Goal: Task Accomplishment & Management: Use online tool/utility

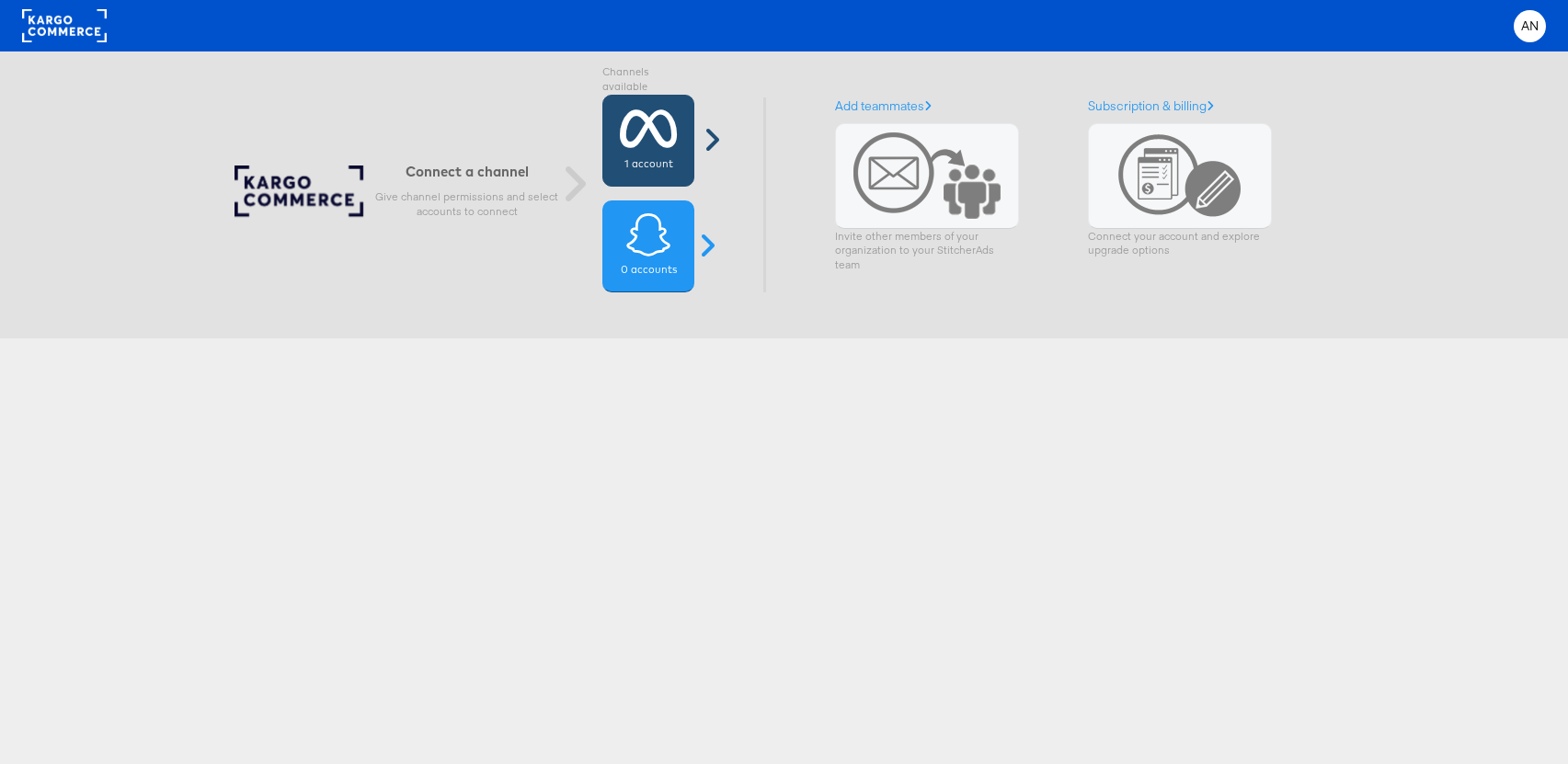
click at [674, 142] on icon at bounding box center [649, 129] width 58 height 46
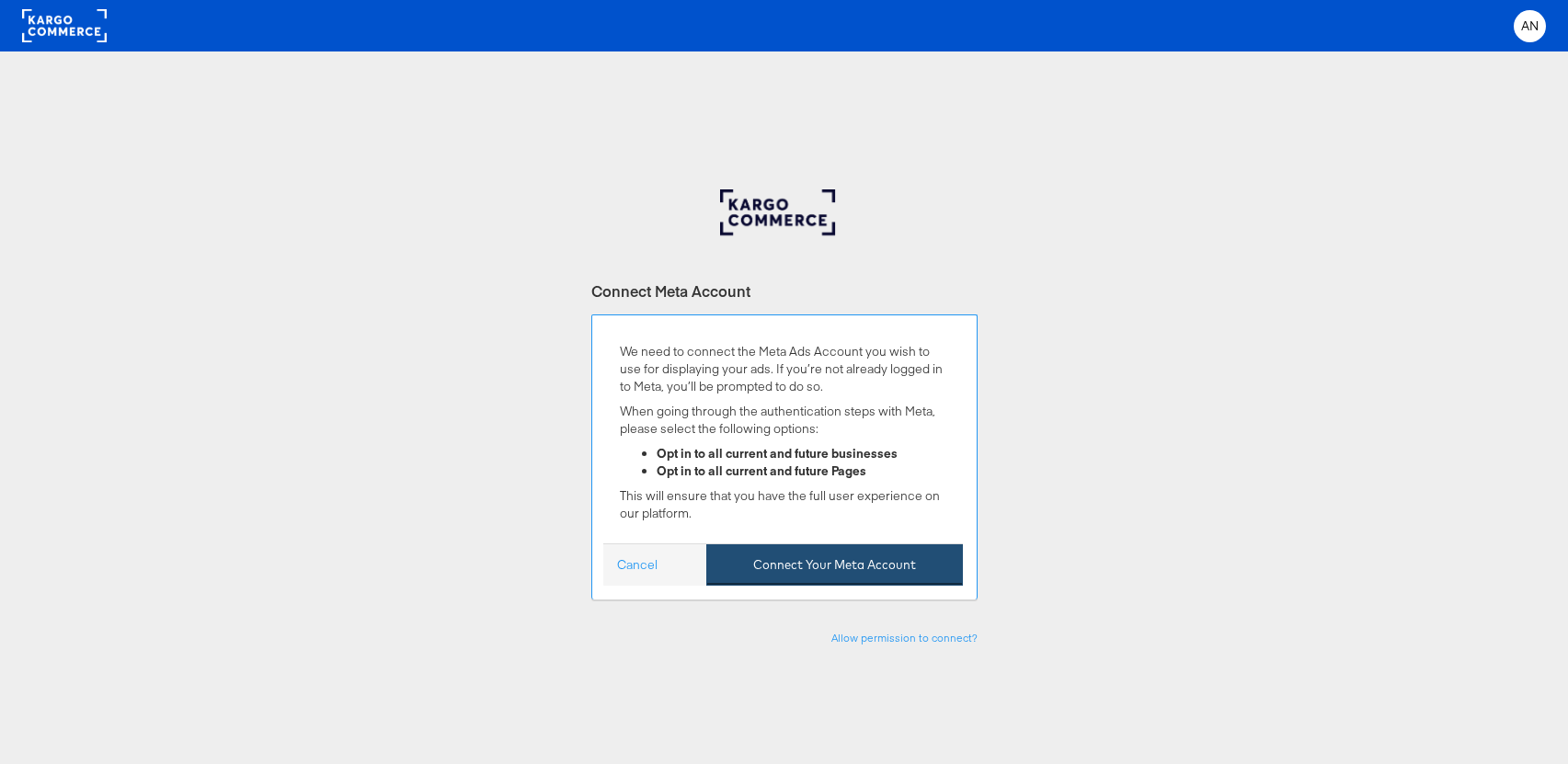
click at [896, 561] on button "Connect Your Meta Account" at bounding box center [834, 564] width 256 height 41
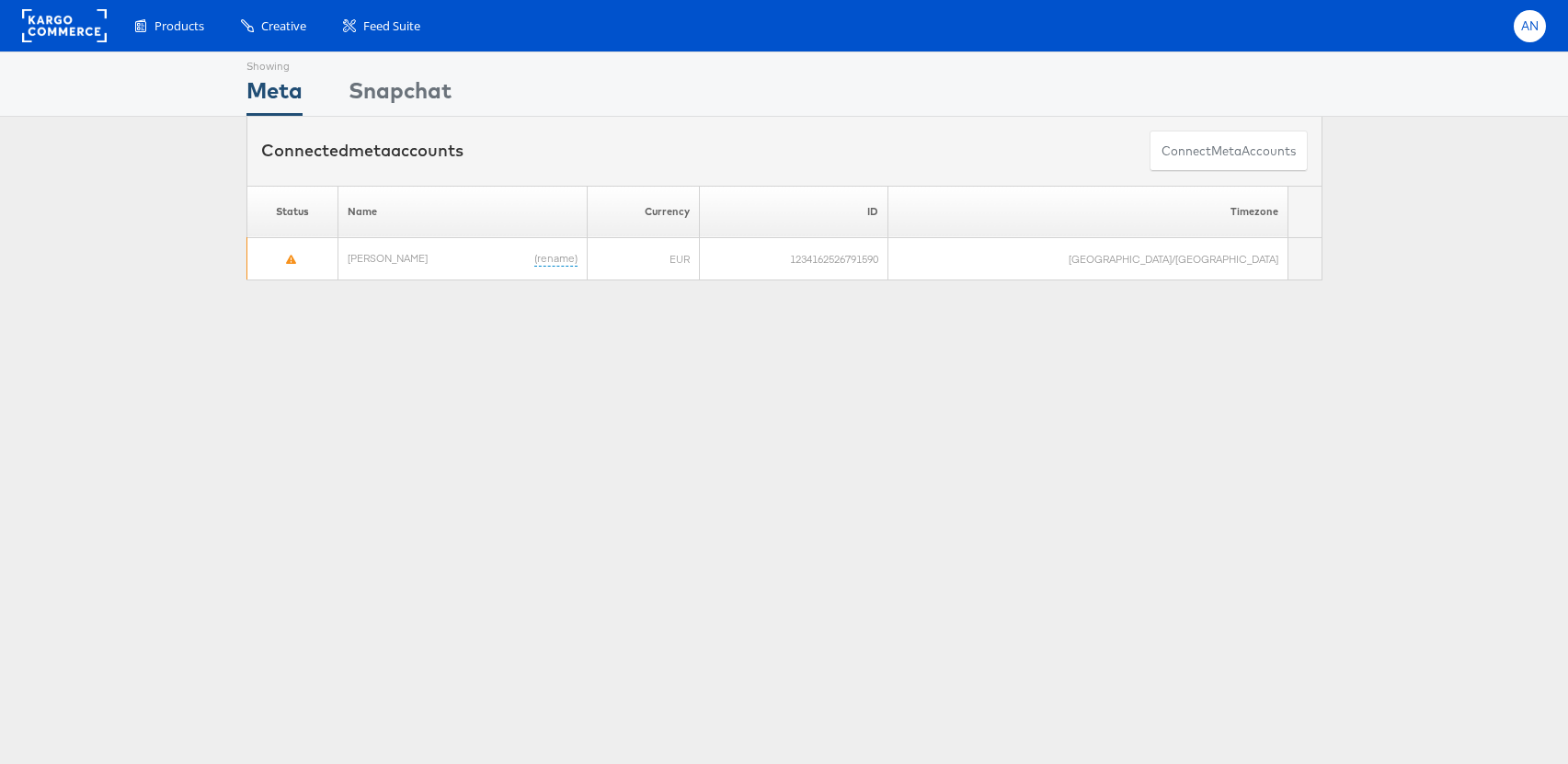
click at [1514, 29] on div "AN" at bounding box center [1530, 27] width 33 height 33
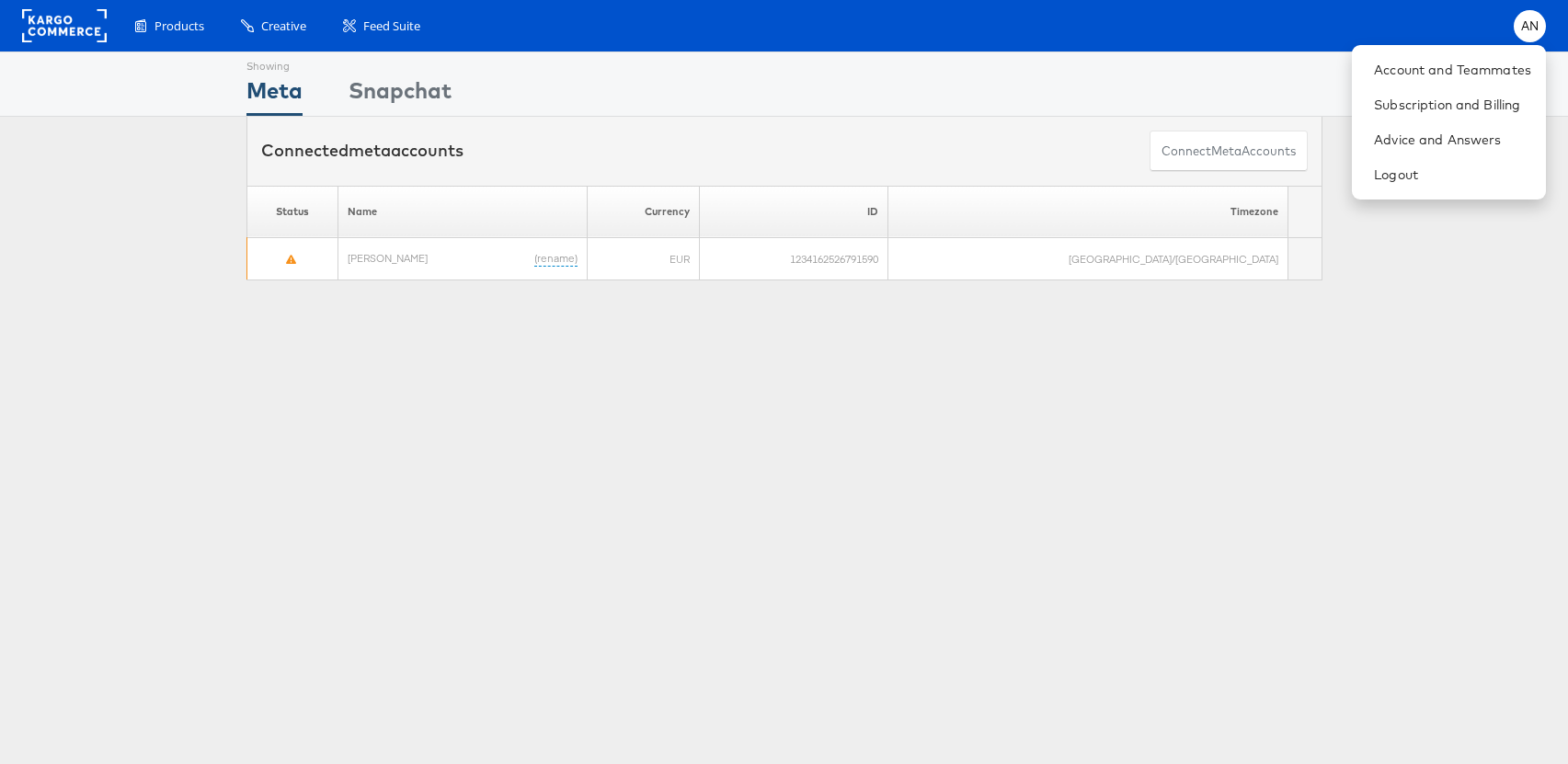
drag, startPoint x: 1449, startPoint y: 328, endPoint x: 1458, endPoint y: 289, distance: 40.0
click at [1449, 326] on div "Showing Meta Showing Snapchat Connected meta accounts Connect meta Accounts Ple…" at bounding box center [784, 511] width 1568 height 919
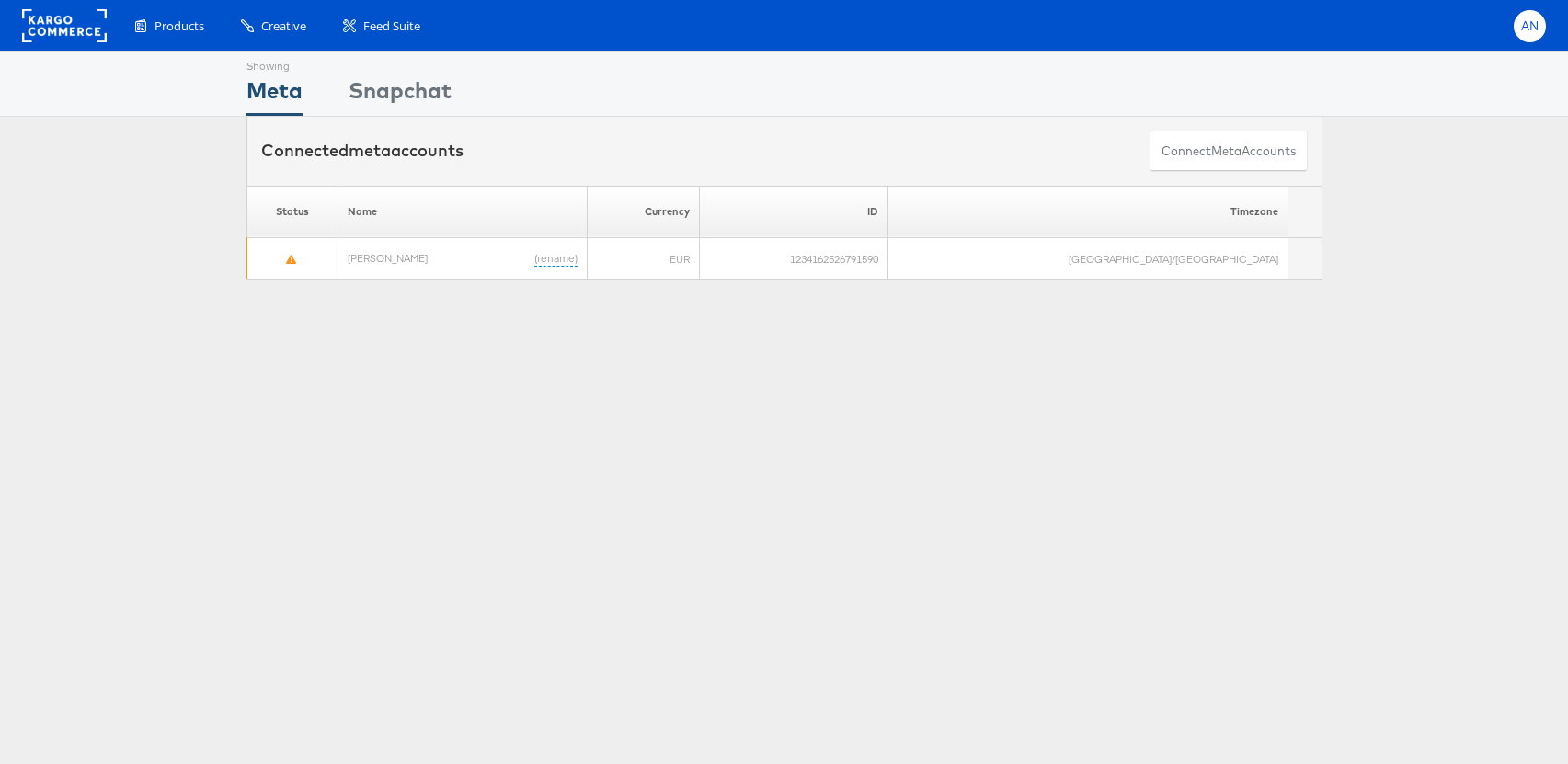
click at [1529, 29] on span "AN" at bounding box center [1530, 26] width 18 height 11
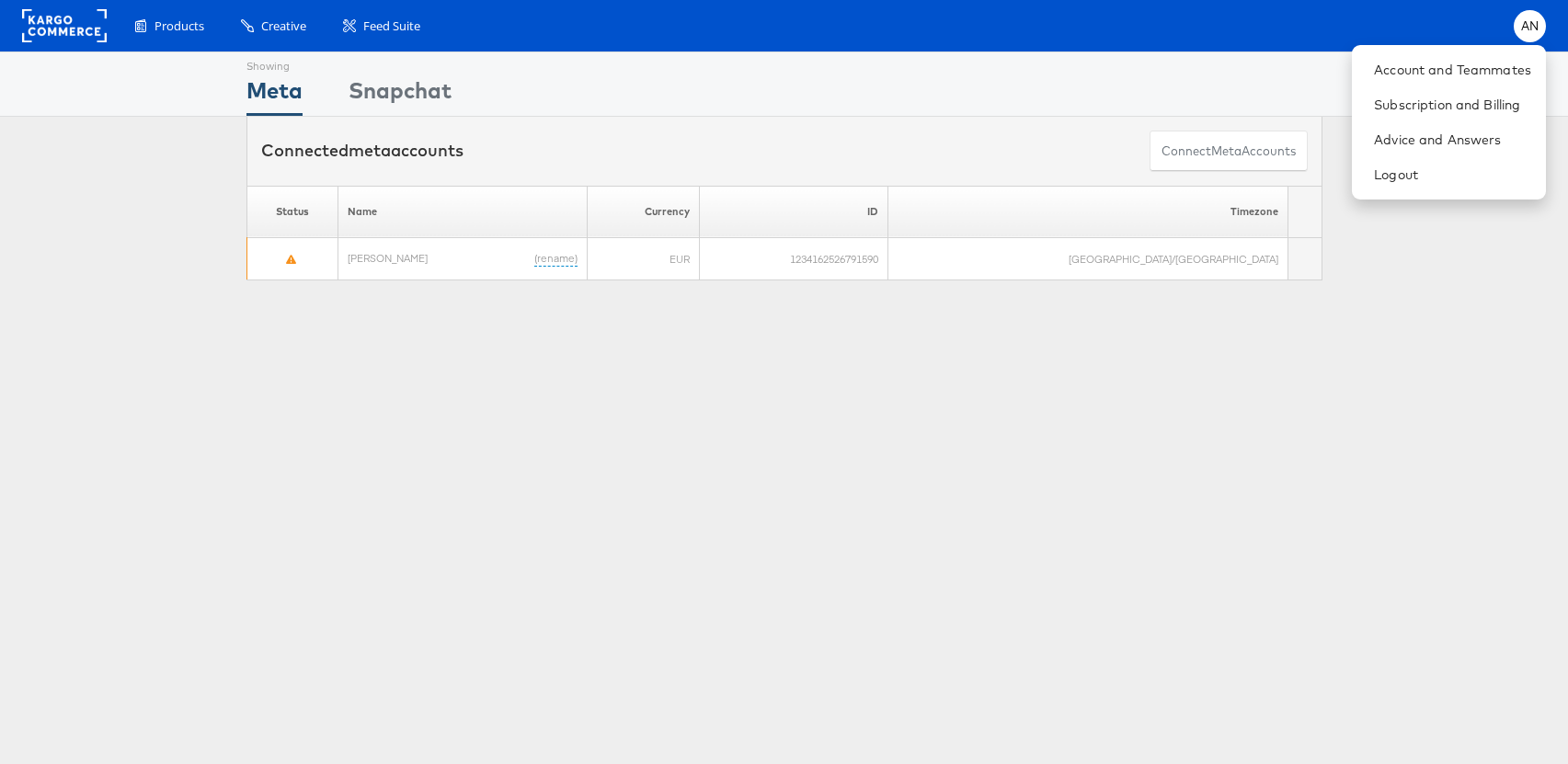
click at [1437, 21] on div "Products Product Catalogs Enhance Your Product Catalog, Map Them to Publishers,…" at bounding box center [830, 27] width 1430 height 33
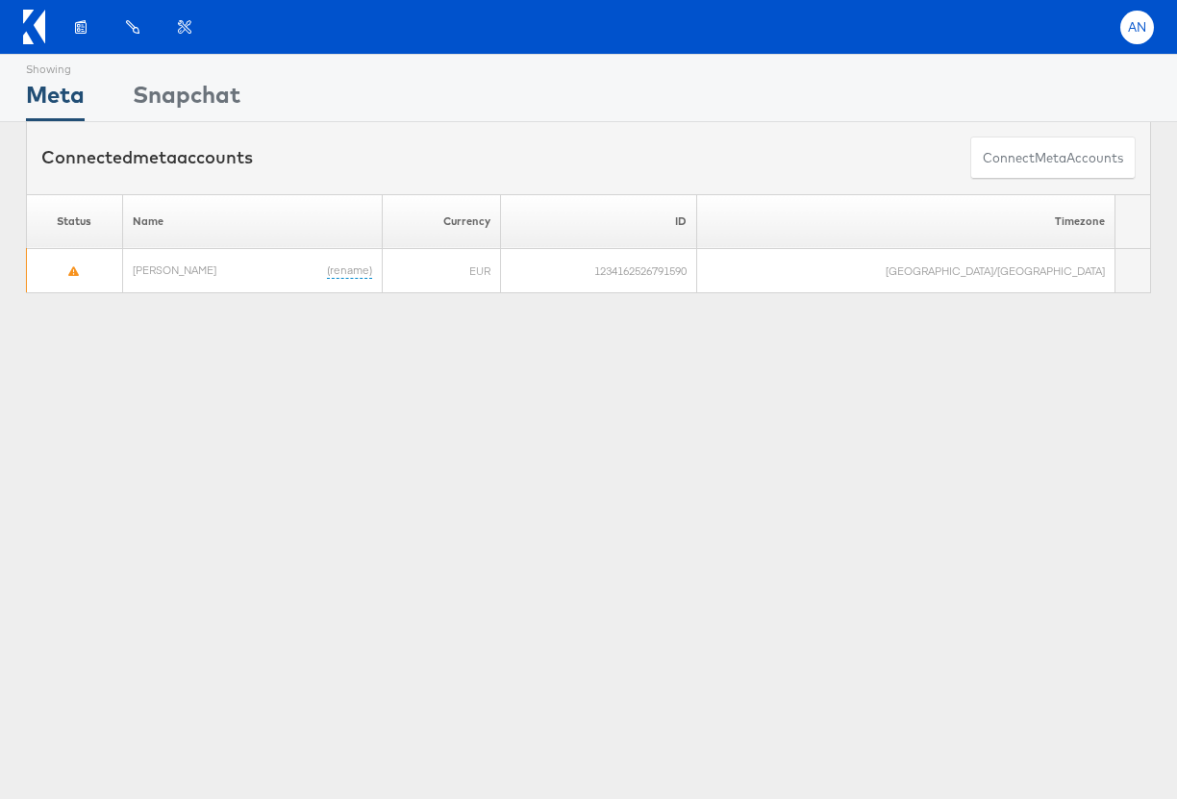
click at [824, 34] on span "AN" at bounding box center [1137, 27] width 19 height 12
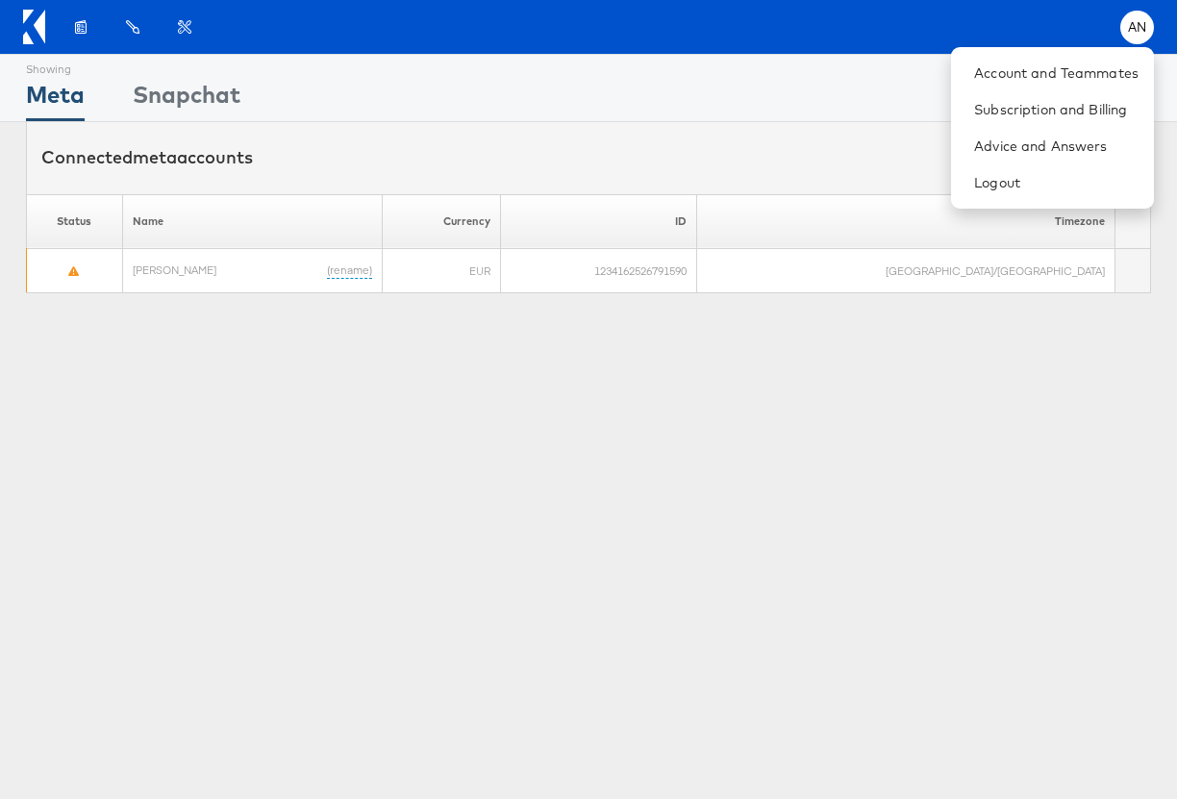
click at [824, 364] on div "Showing Meta Showing Snapchat Connected meta accounts Connect meta Accounts Ple…" at bounding box center [588, 534] width 1177 height 961
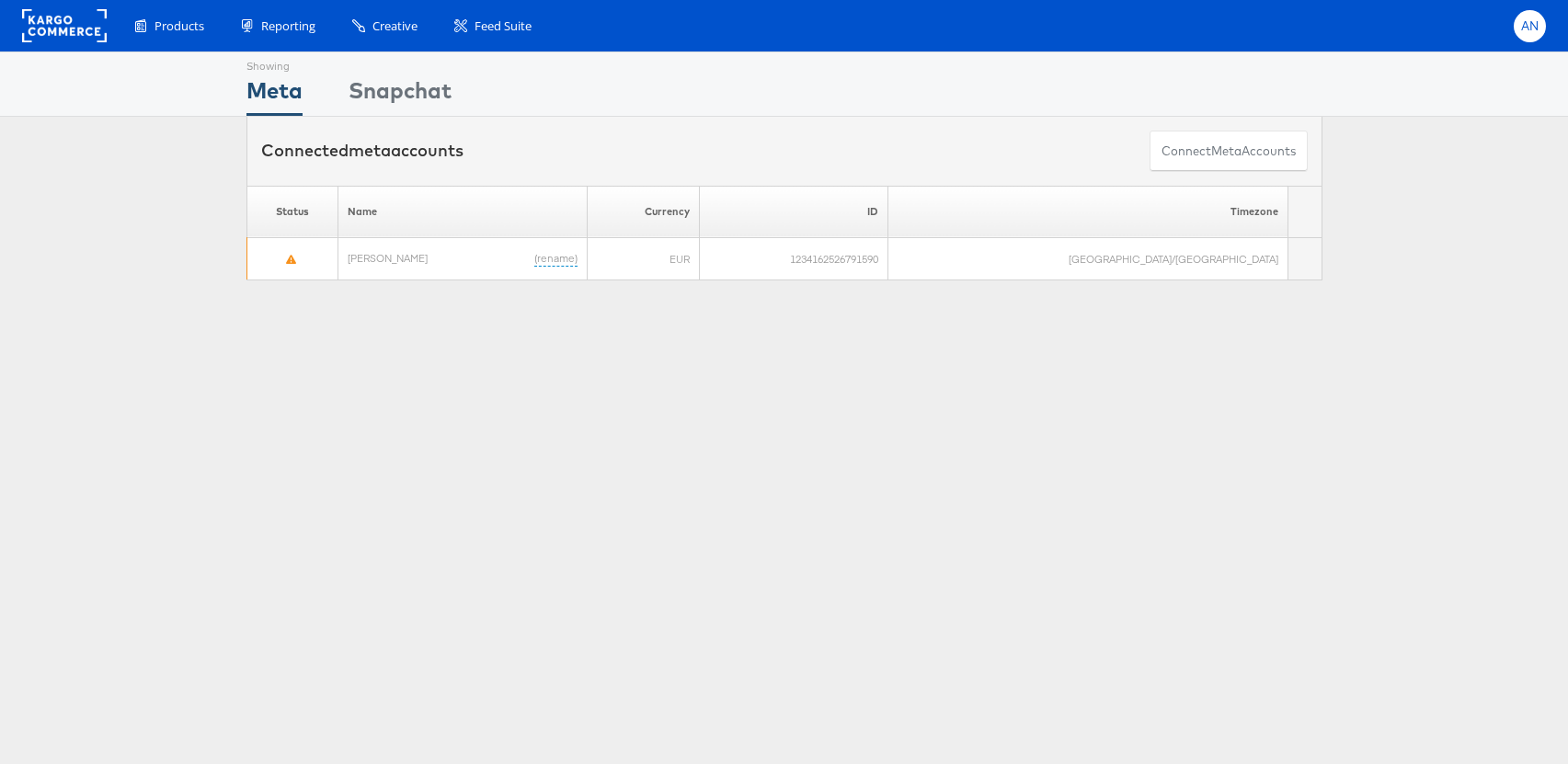
click at [1533, 28] on span "AN" at bounding box center [1530, 26] width 18 height 11
click at [1524, 24] on span "AN" at bounding box center [1530, 26] width 18 height 11
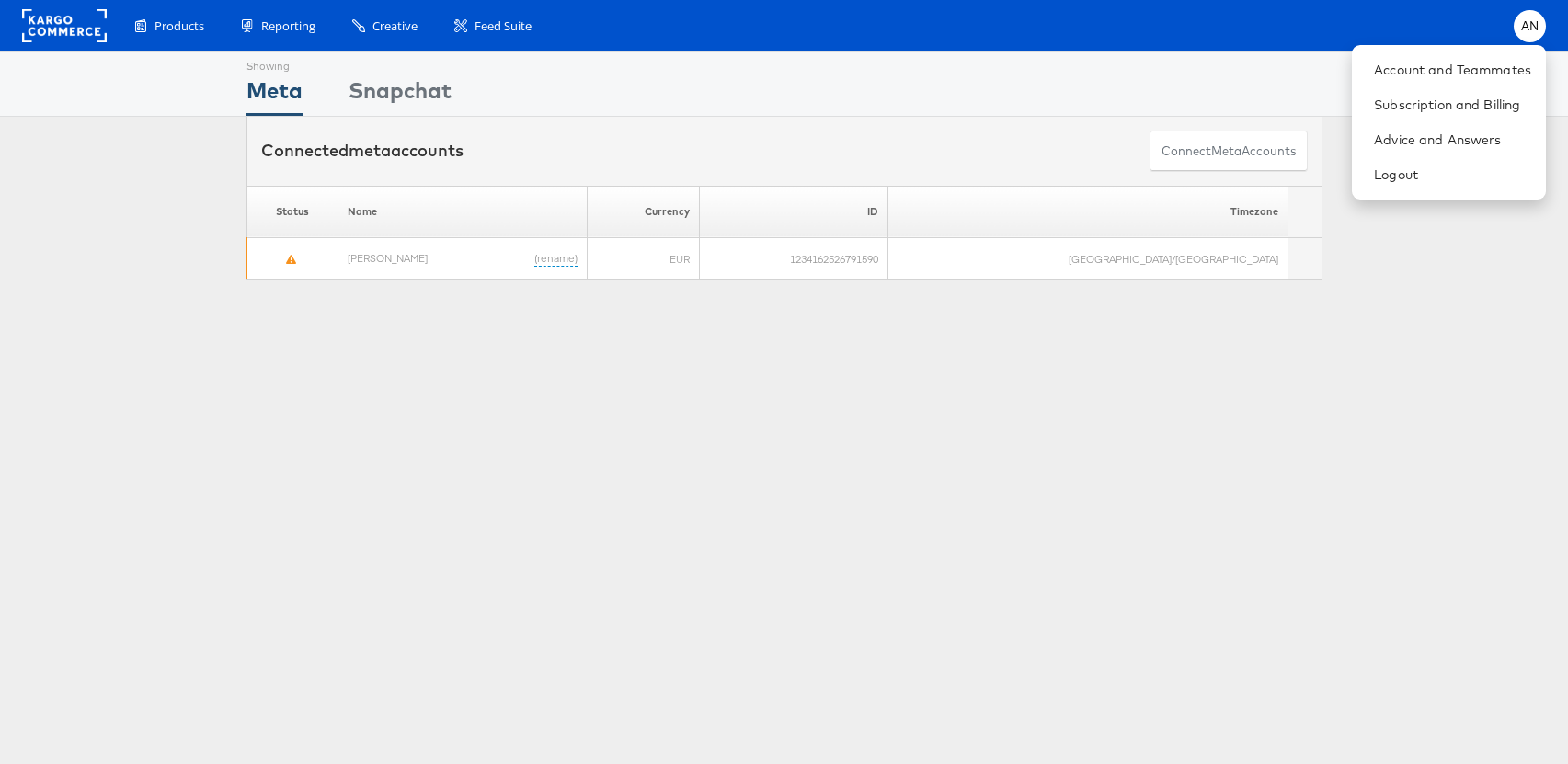
click at [1036, 80] on div "Showing Meta Showing Snapchat" at bounding box center [784, 84] width 1076 height 63
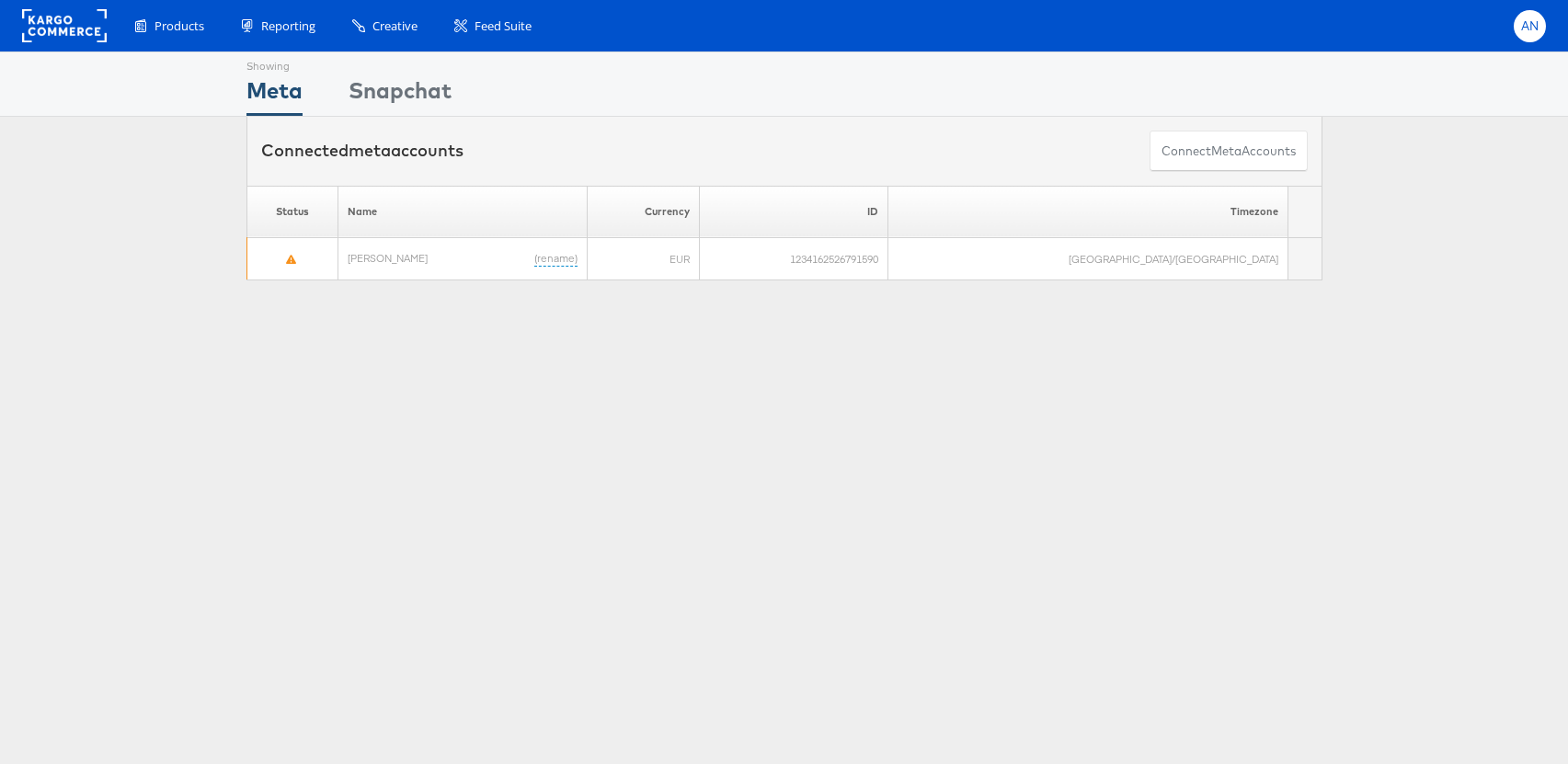
click at [1541, 35] on div "AN" at bounding box center [1530, 27] width 33 height 33
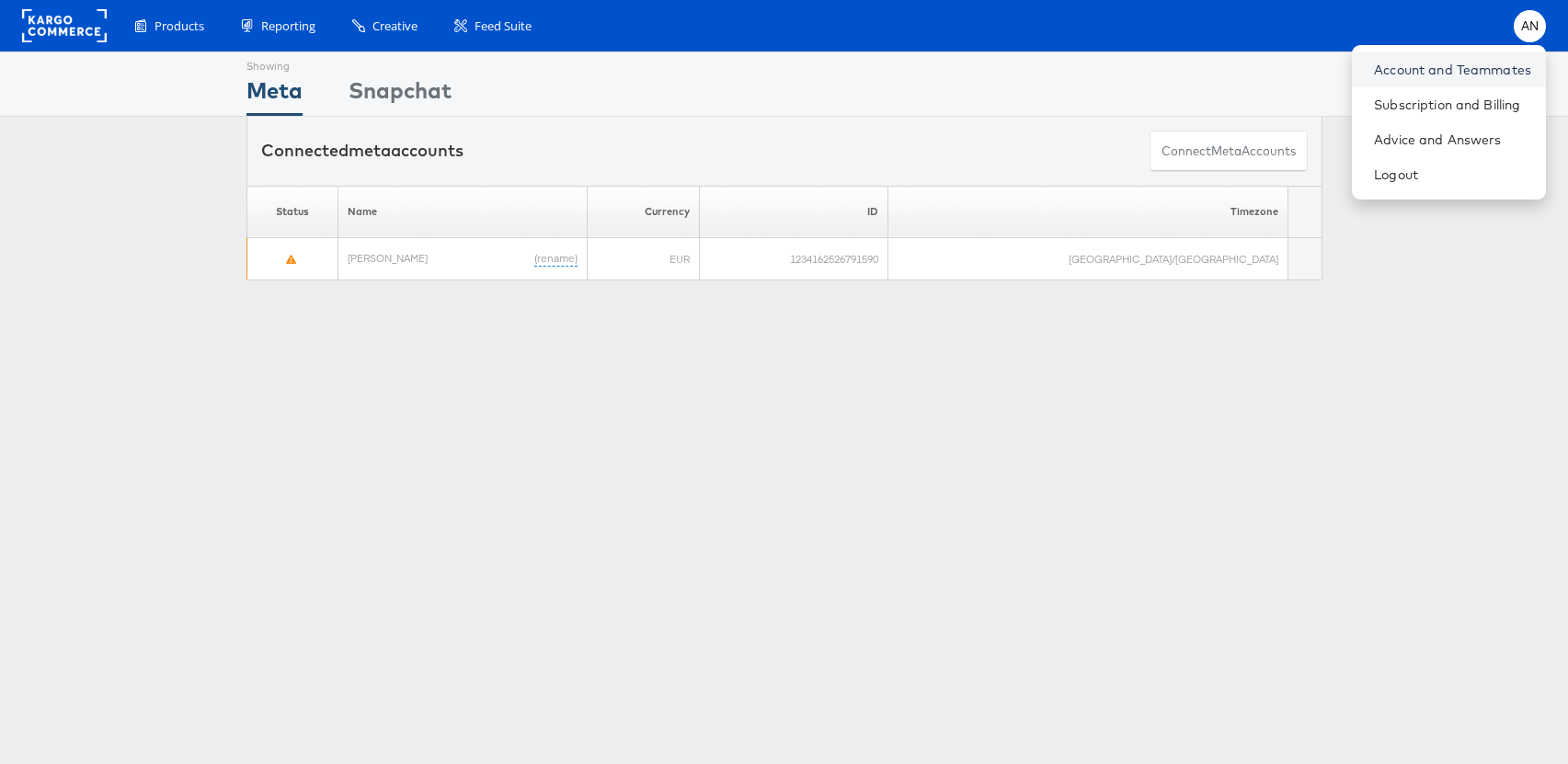
click at [1487, 64] on link "Account and Teammates" at bounding box center [1452, 69] width 157 height 18
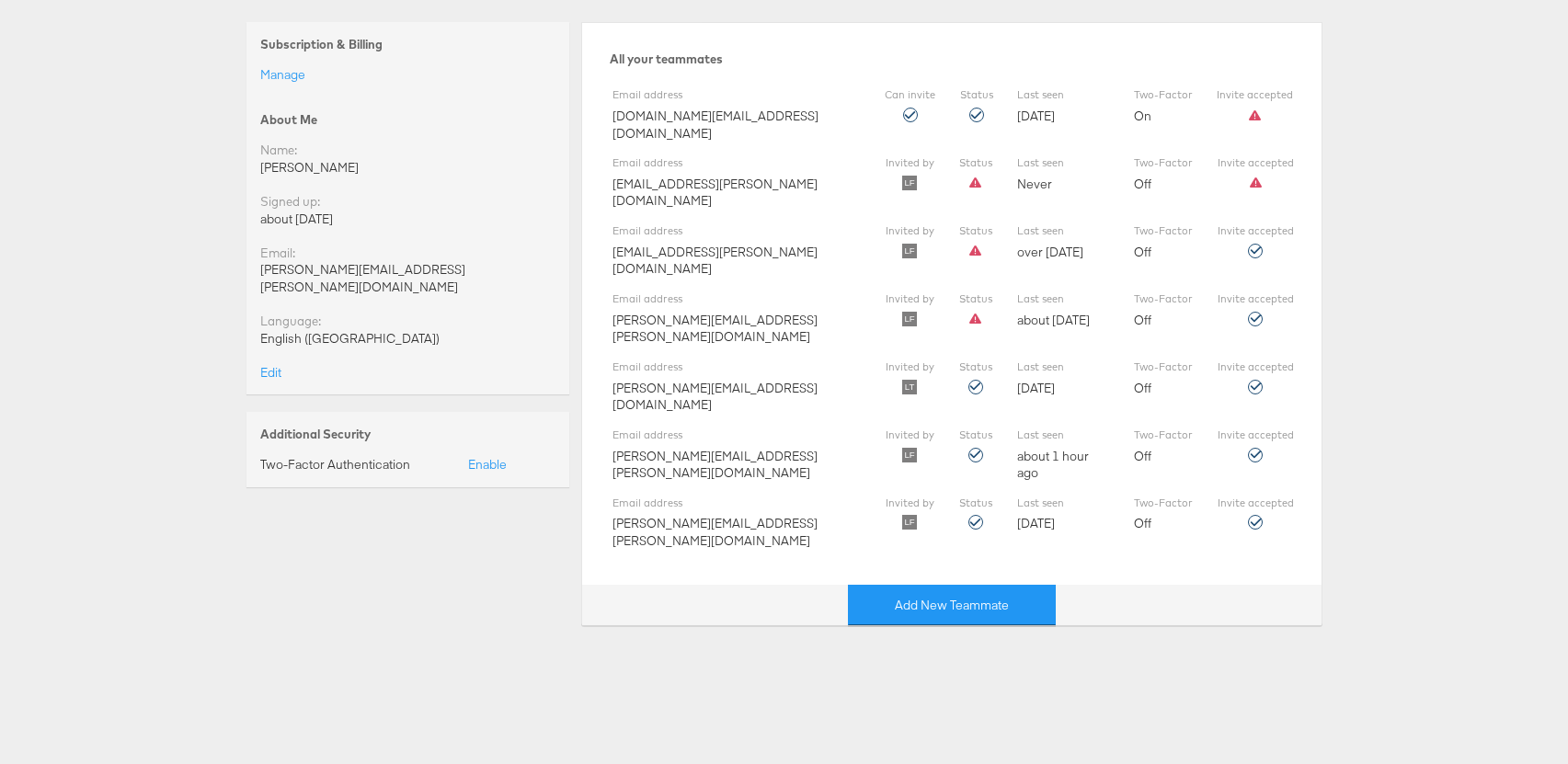
scroll to position [207, 0]
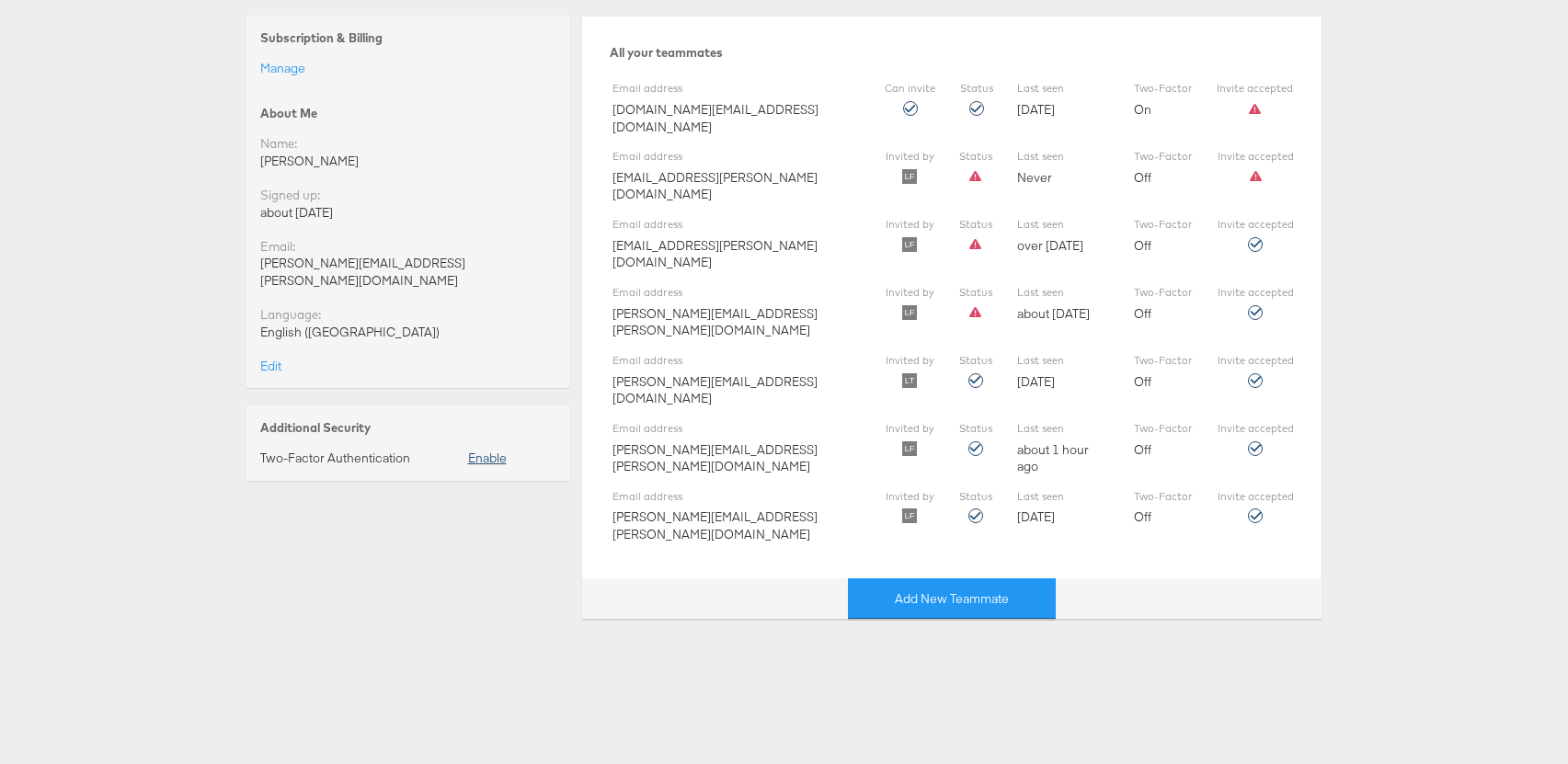
click at [479, 449] on link "Enable" at bounding box center [487, 457] width 38 height 16
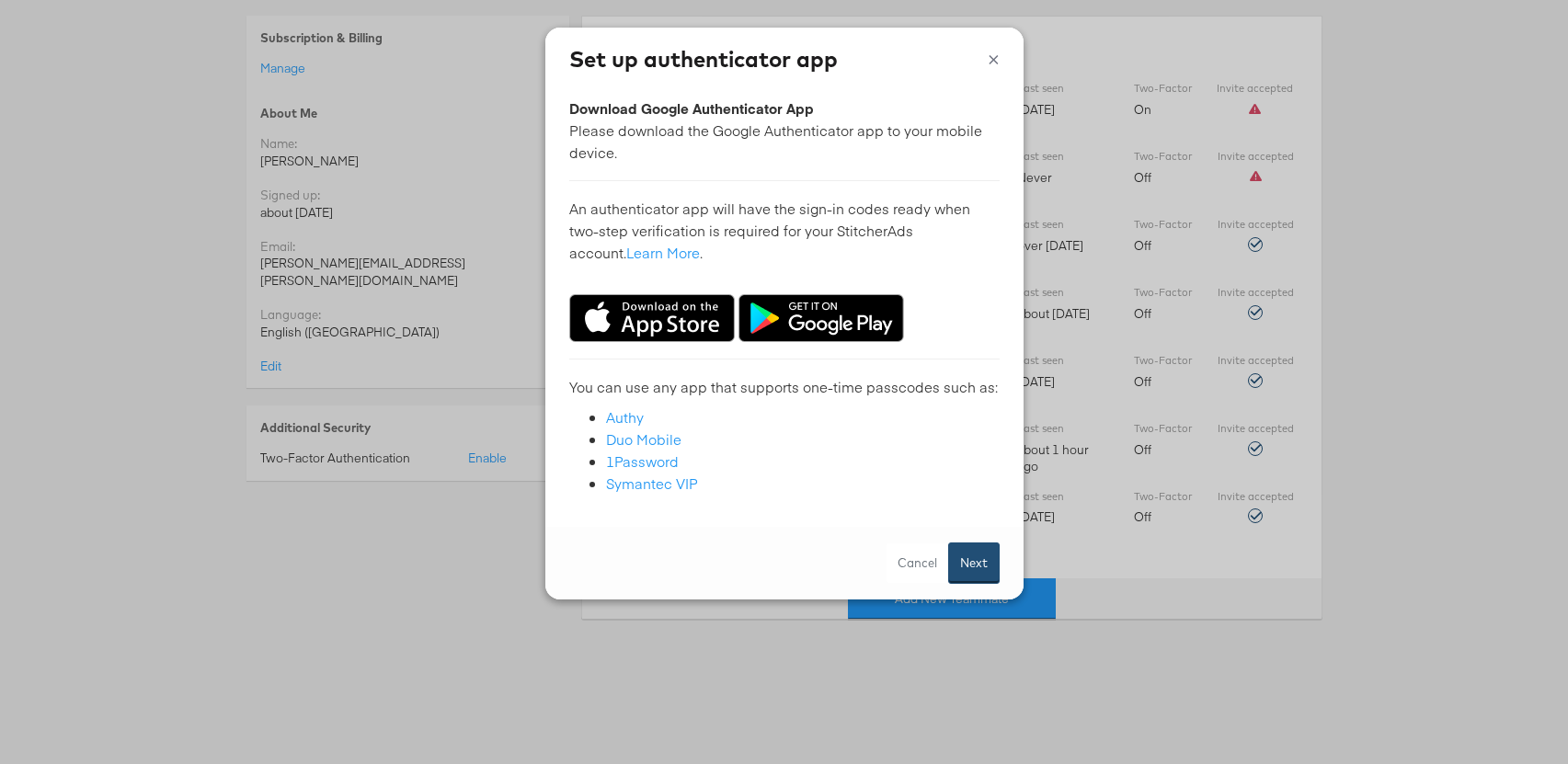
click at [974, 570] on button "Next" at bounding box center [974, 562] width 52 height 41
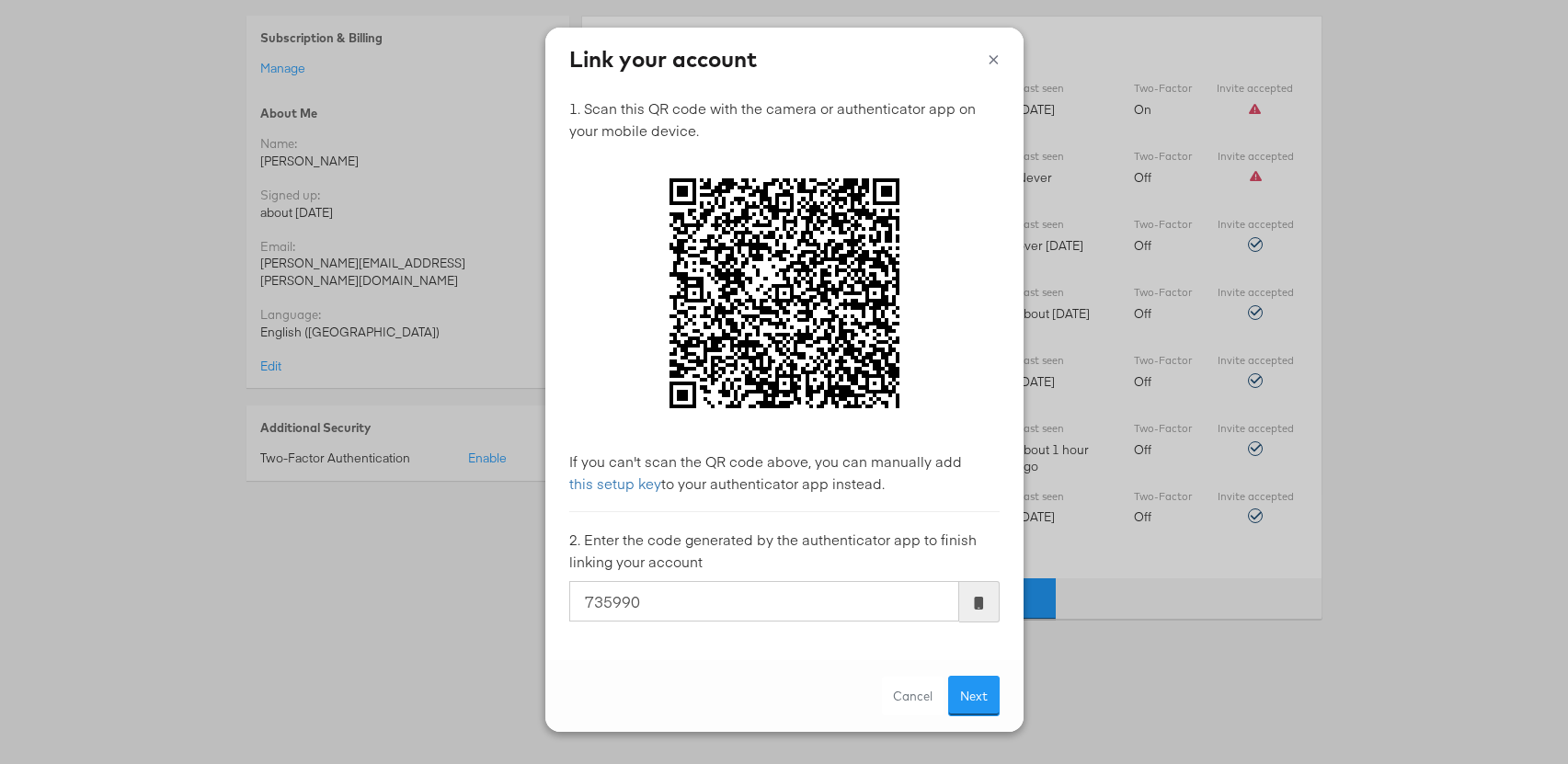
type input "735990"
click at [948, 676] on button "Next" at bounding box center [974, 696] width 52 height 41
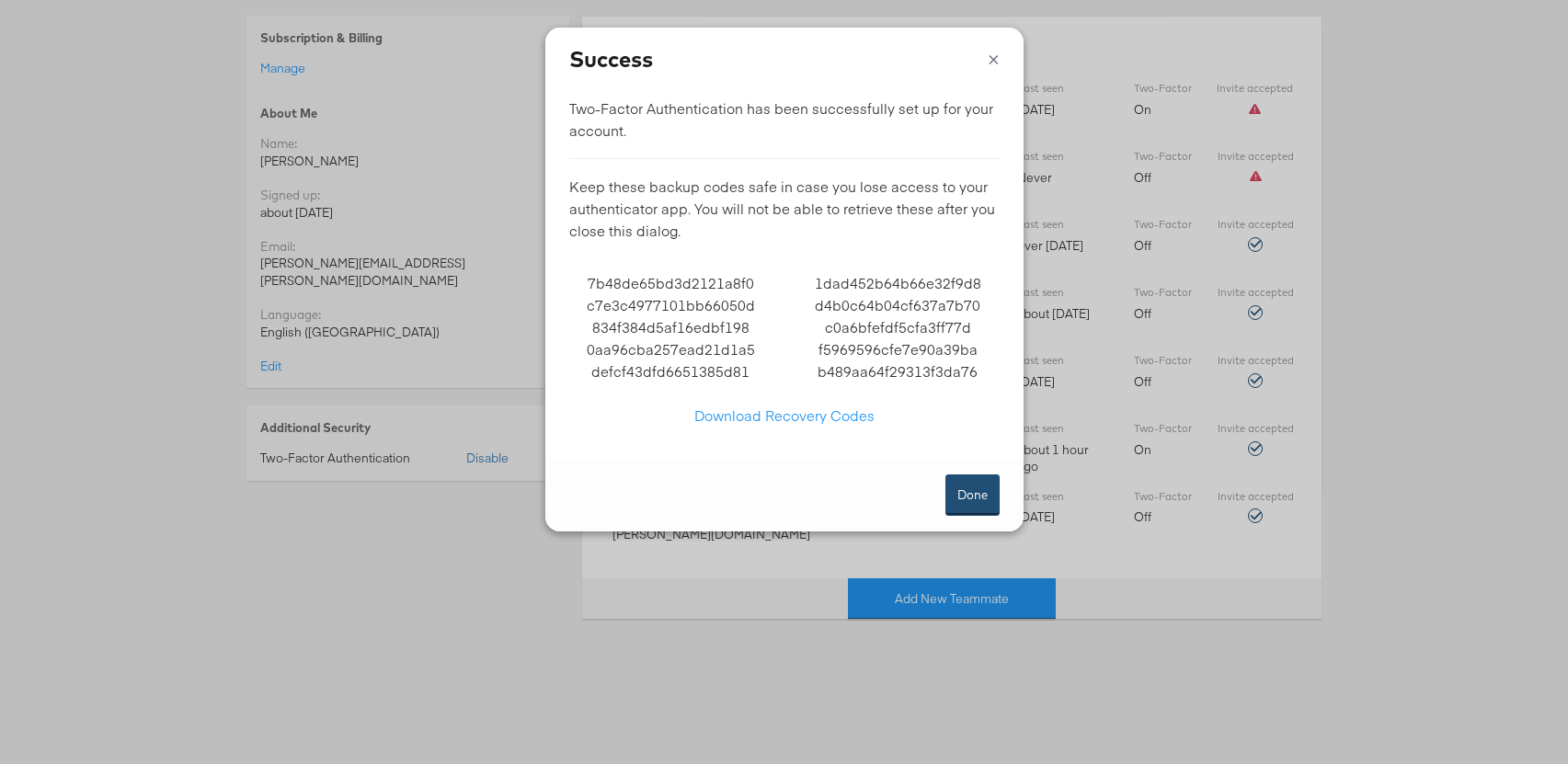
click at [983, 500] on button "Done" at bounding box center [972, 494] width 55 height 41
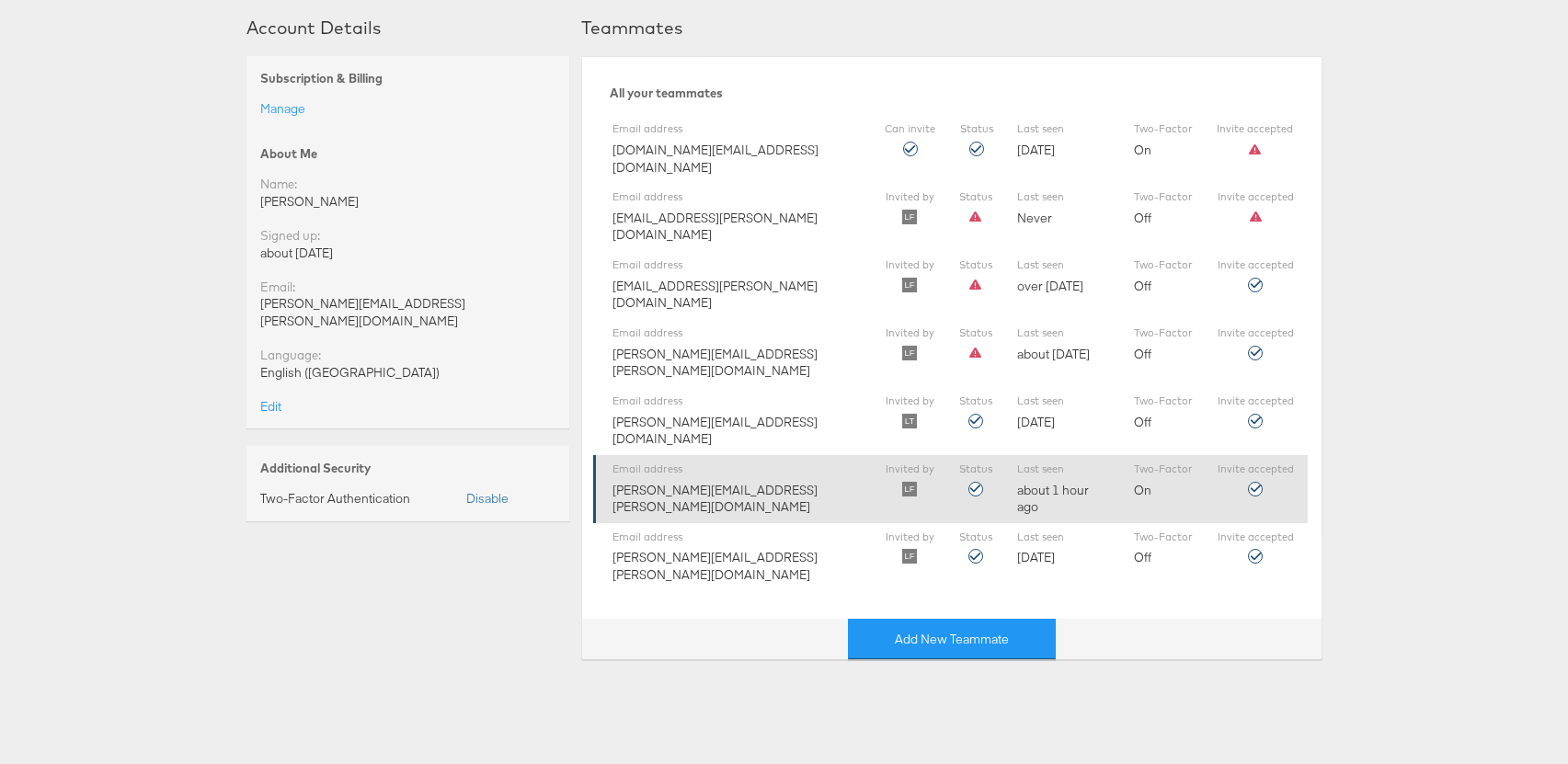
scroll to position [0, 0]
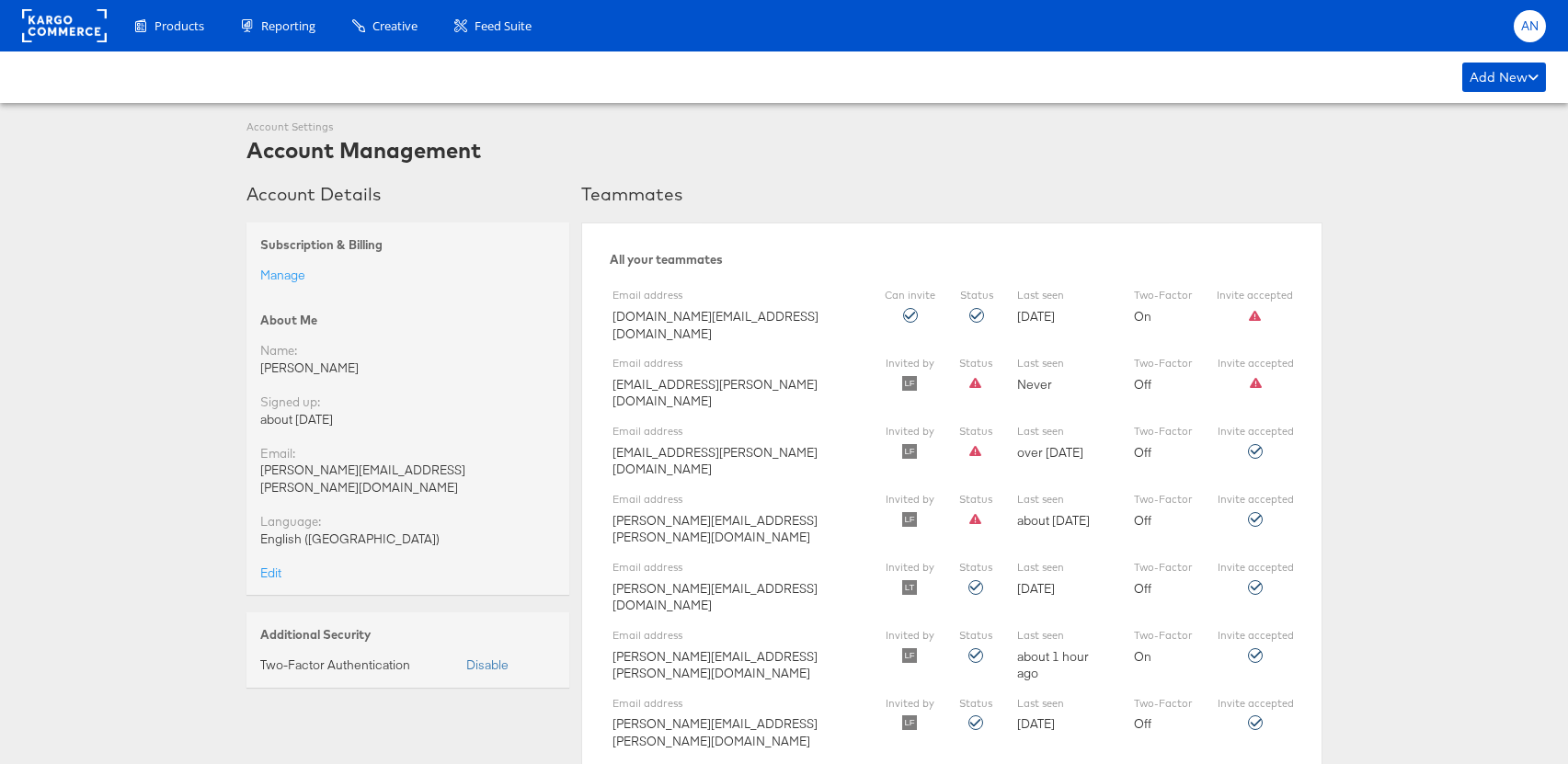
click at [1525, 23] on span "AN" at bounding box center [1530, 26] width 18 height 11
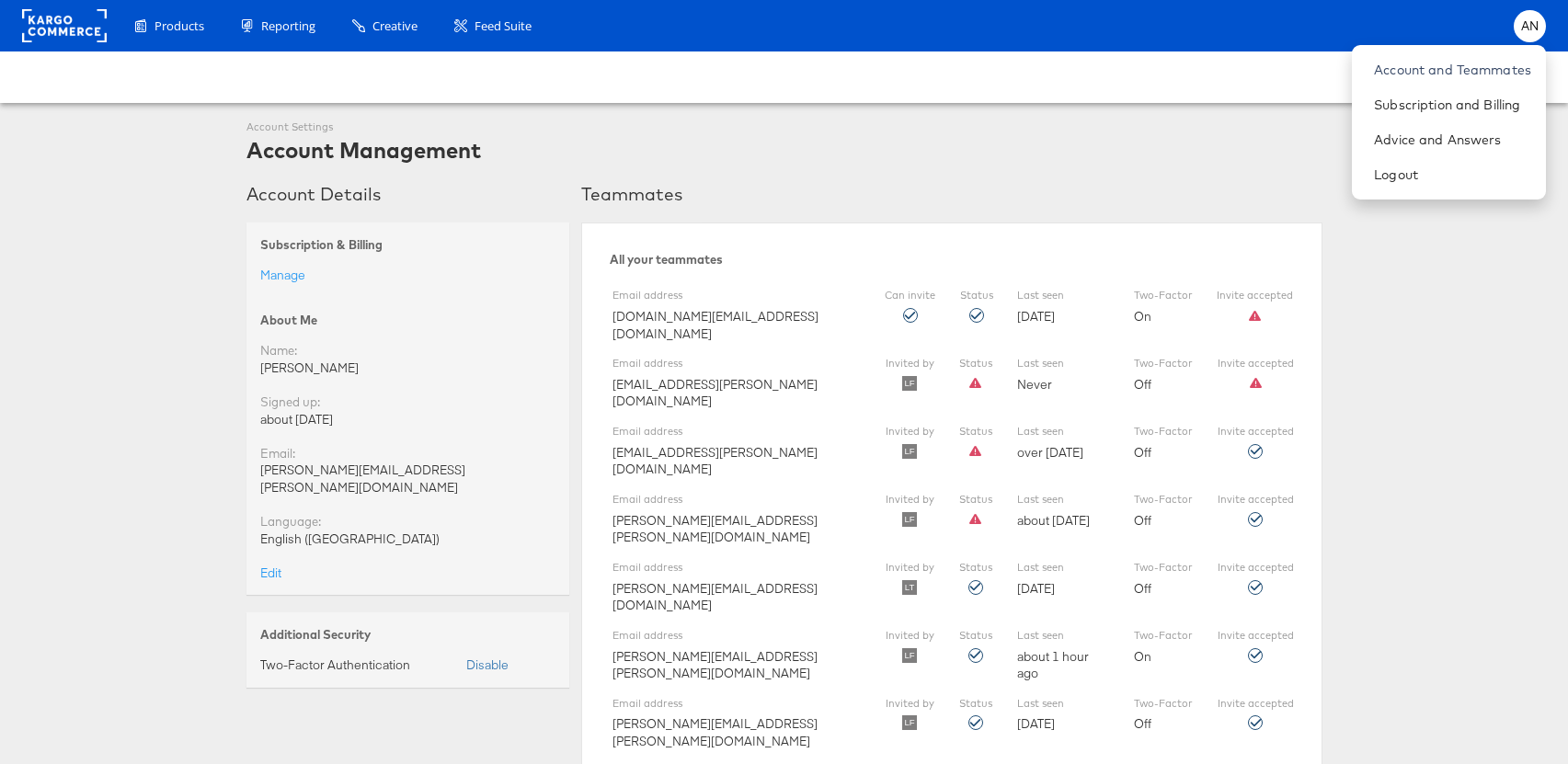
click at [1446, 294] on div "Add New Add New Teammate Account Settings Account Management Account Details Su…" at bounding box center [784, 511] width 1568 height 919
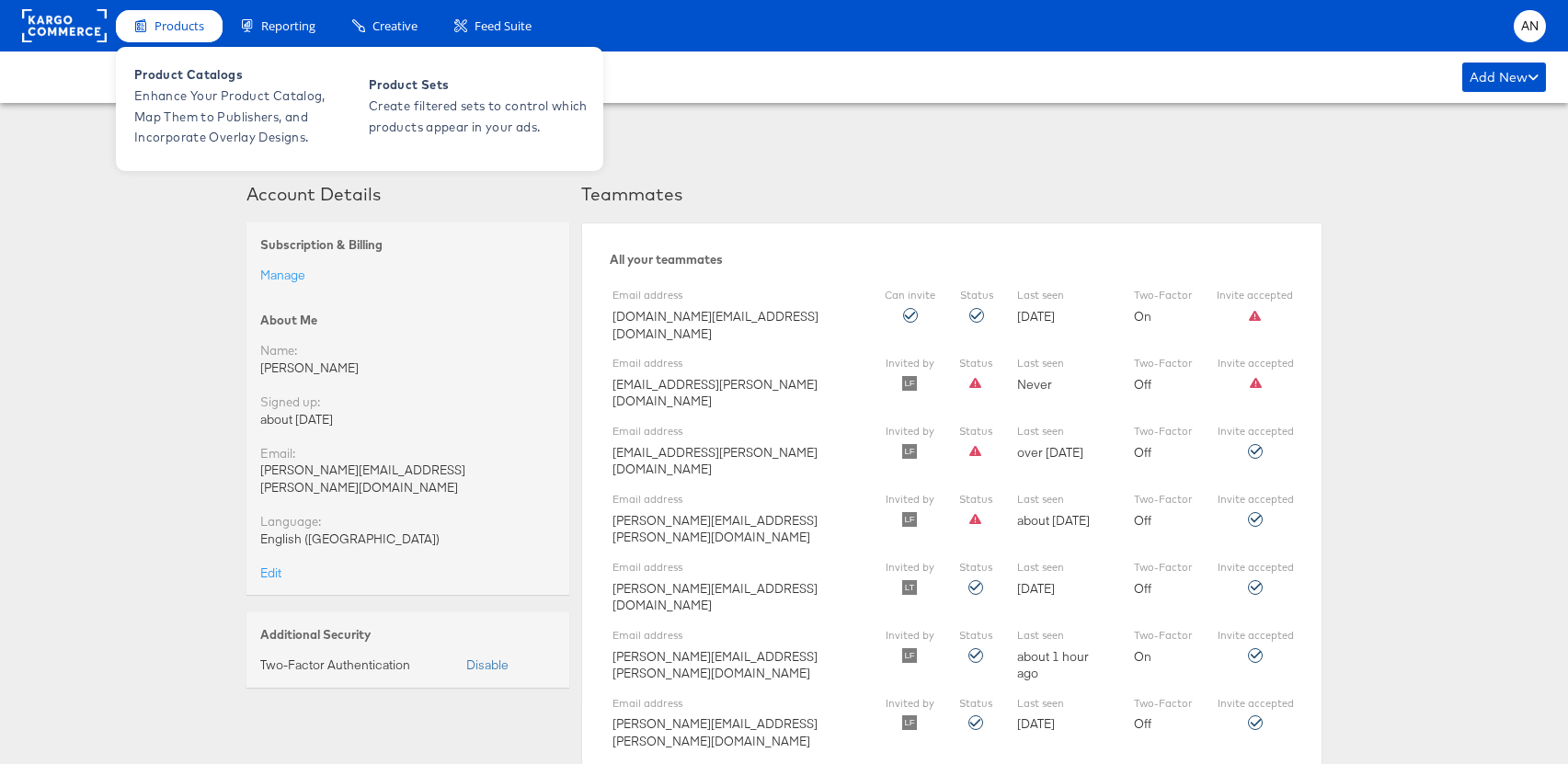
click at [146, 28] on icon at bounding box center [140, 25] width 12 height 14
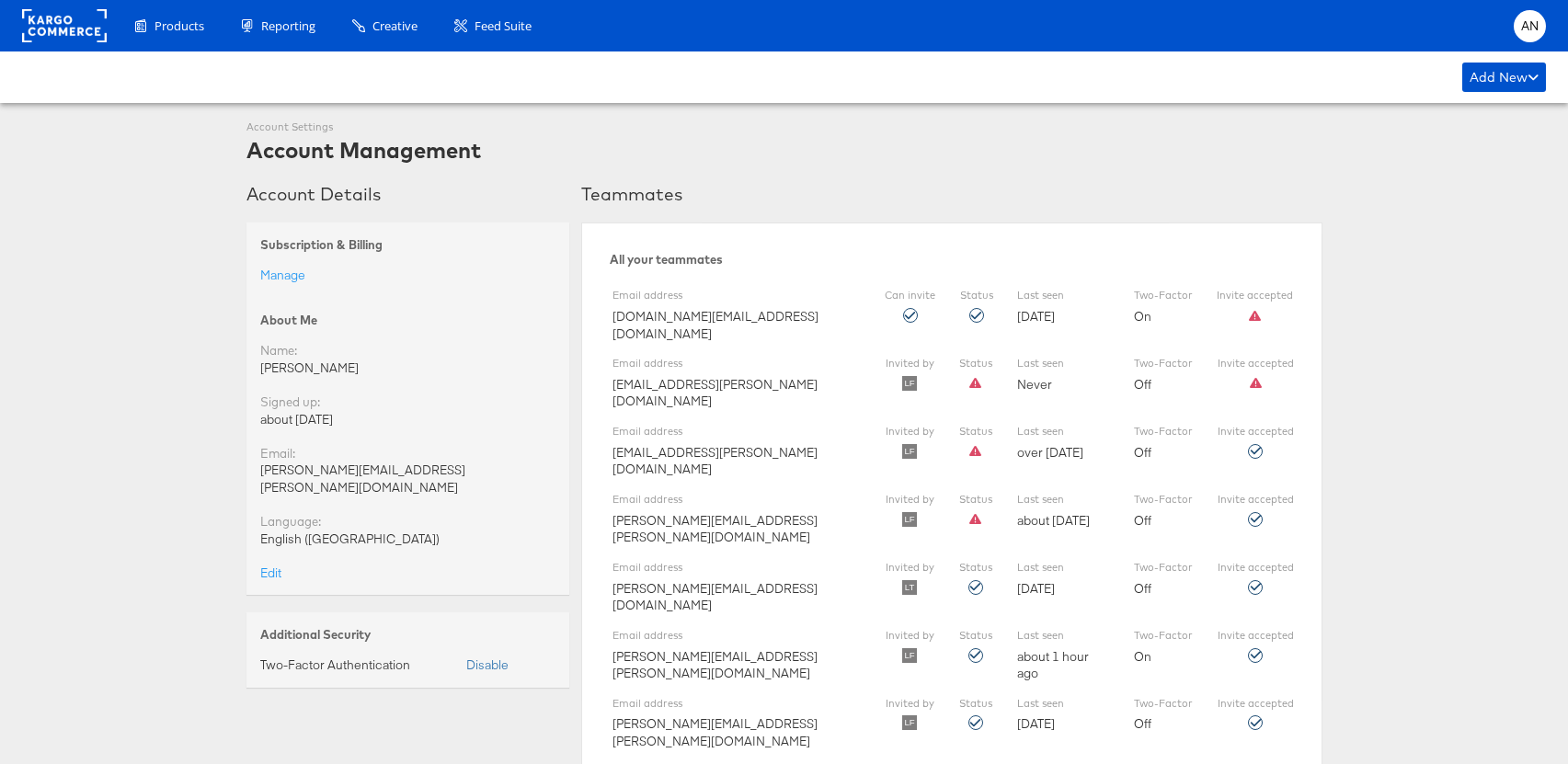
drag, startPoint x: 1441, startPoint y: 182, endPoint x: 1486, endPoint y: 120, distance: 76.6
click at [1443, 179] on div "Add New Add New Teammate Account Settings Account Management Account Details Su…" at bounding box center [784, 511] width 1568 height 919
click at [1526, 33] on div "AN" at bounding box center [1530, 27] width 33 height 33
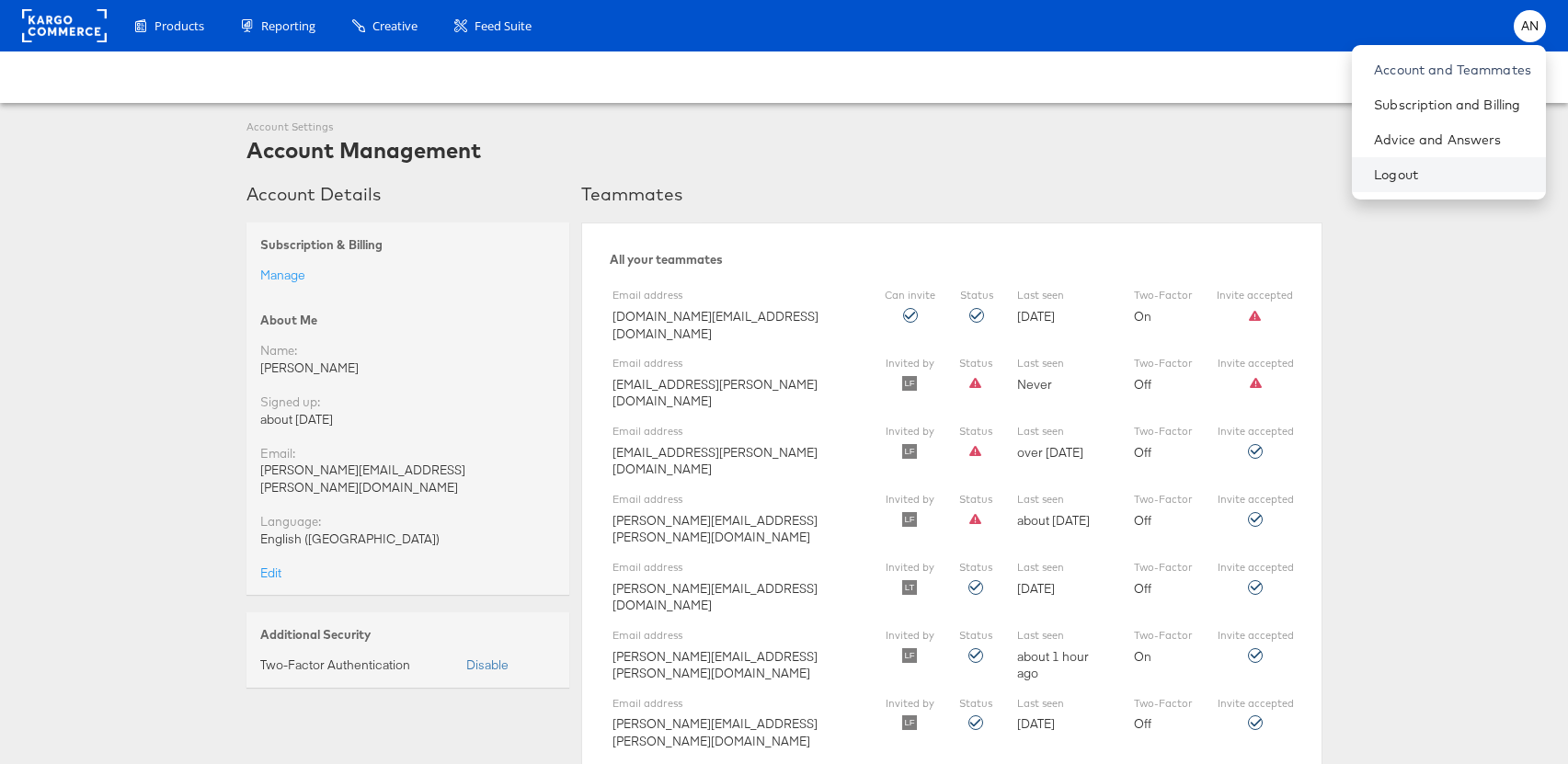
click at [1422, 161] on li "Logout" at bounding box center [1448, 174] width 194 height 35
click at [1426, 175] on link "Logout" at bounding box center [1452, 174] width 157 height 18
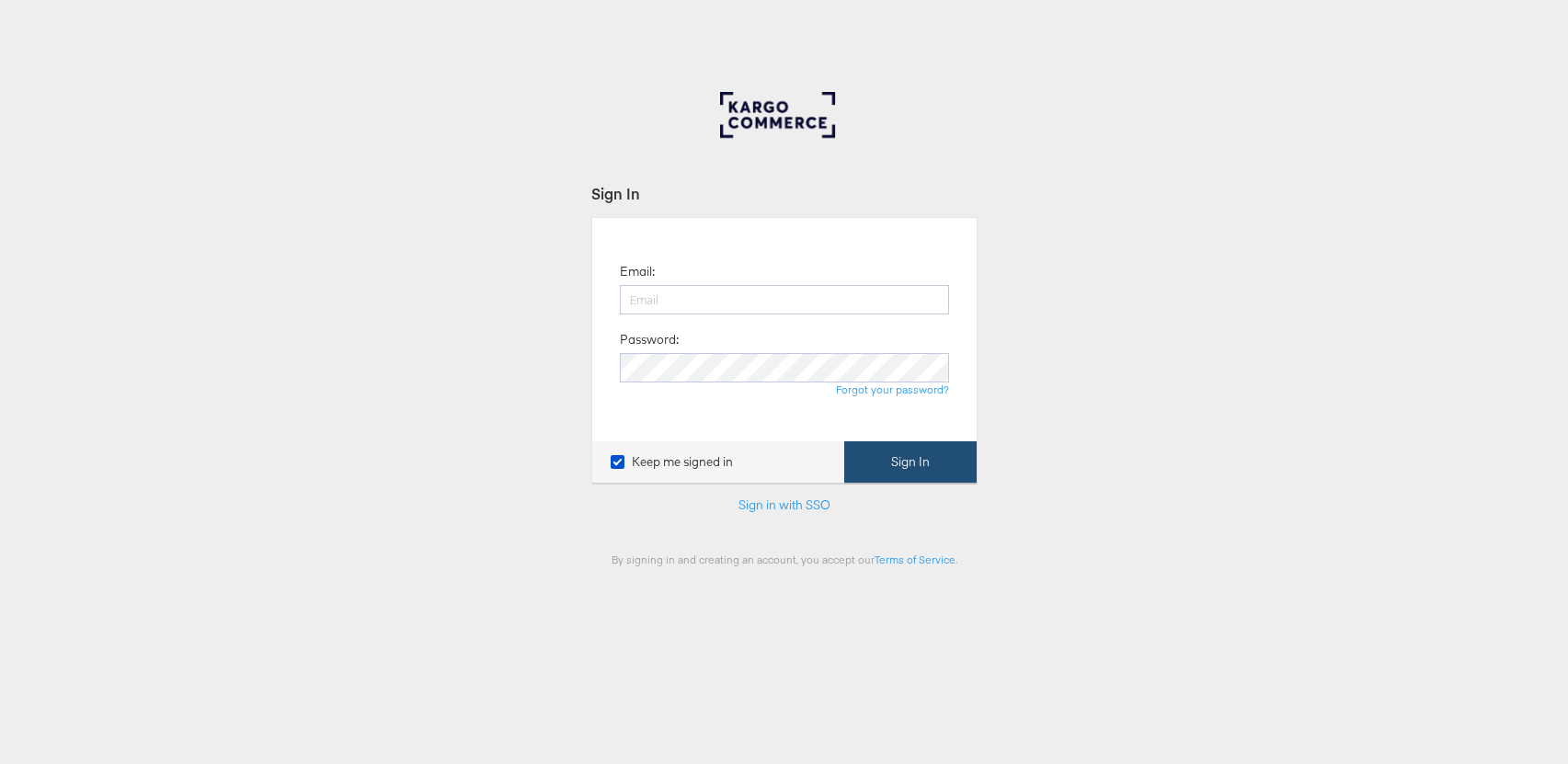
type input "[PERSON_NAME][EMAIL_ADDRESS][PERSON_NAME][DOMAIN_NAME]"
click at [909, 458] on button "Sign In" at bounding box center [911, 461] width 132 height 41
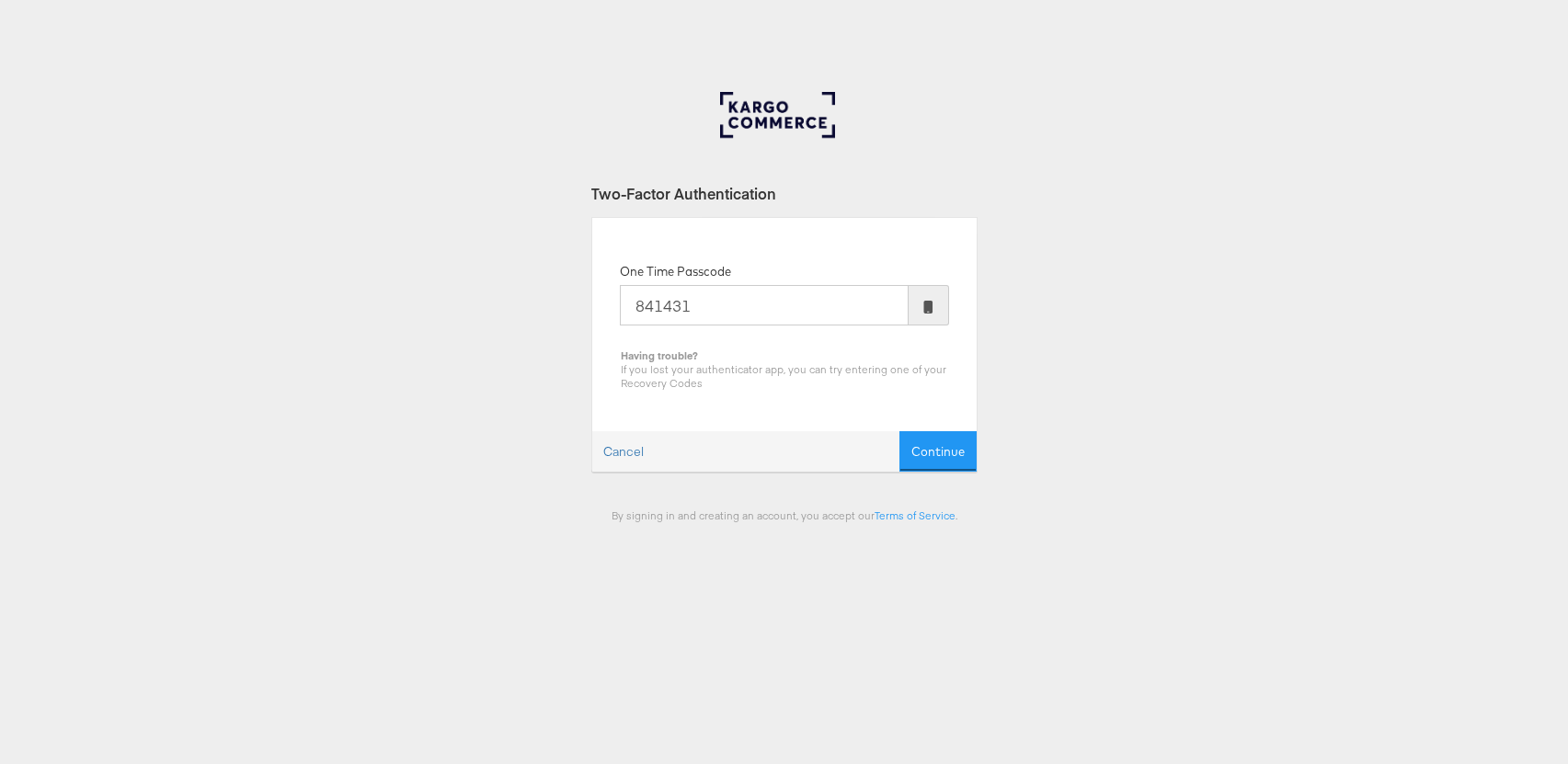
type input "841431"
click at [899, 431] on button "Continue" at bounding box center [938, 451] width 77 height 41
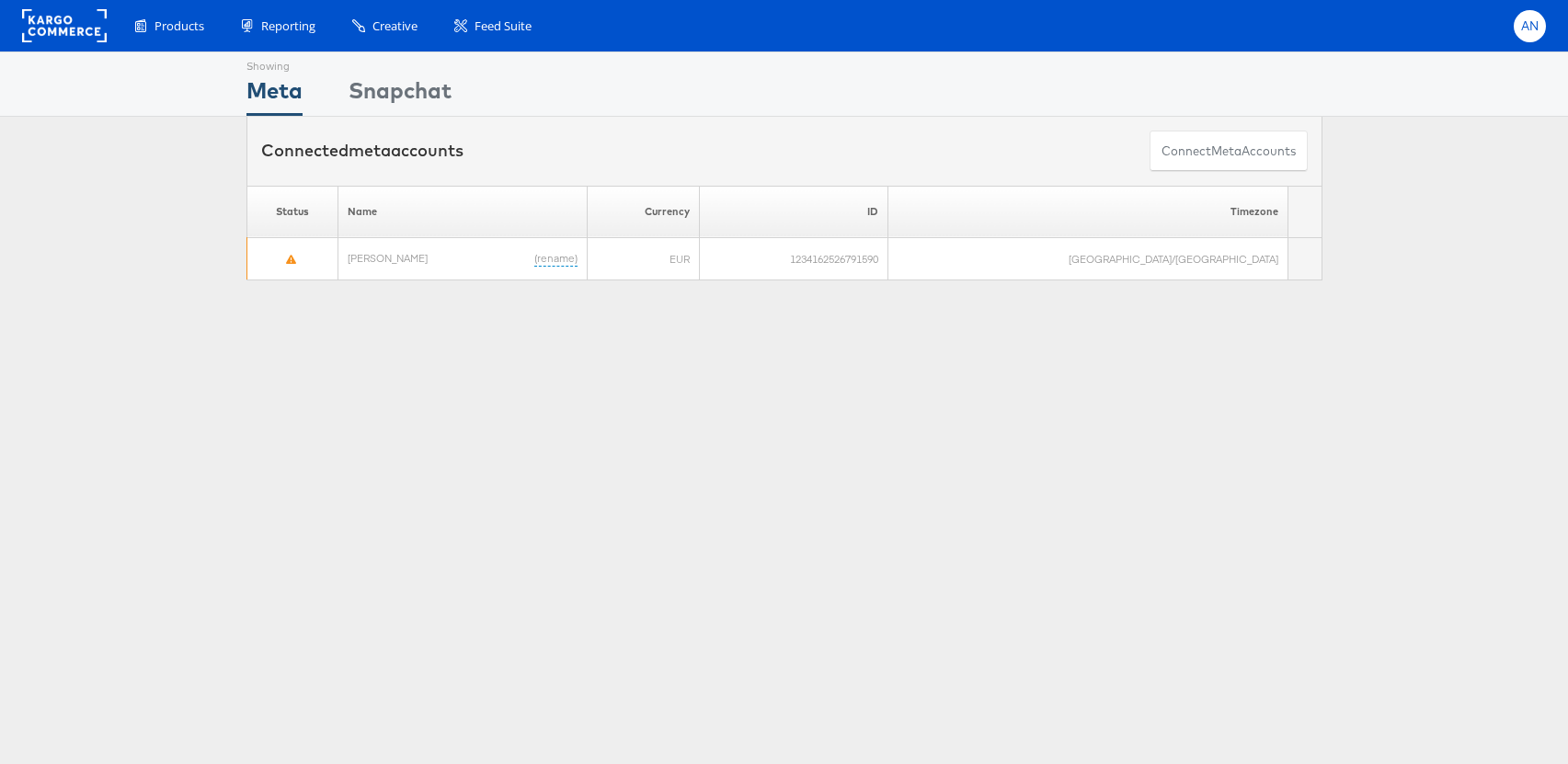
click at [1542, 18] on div "AN" at bounding box center [1530, 27] width 33 height 33
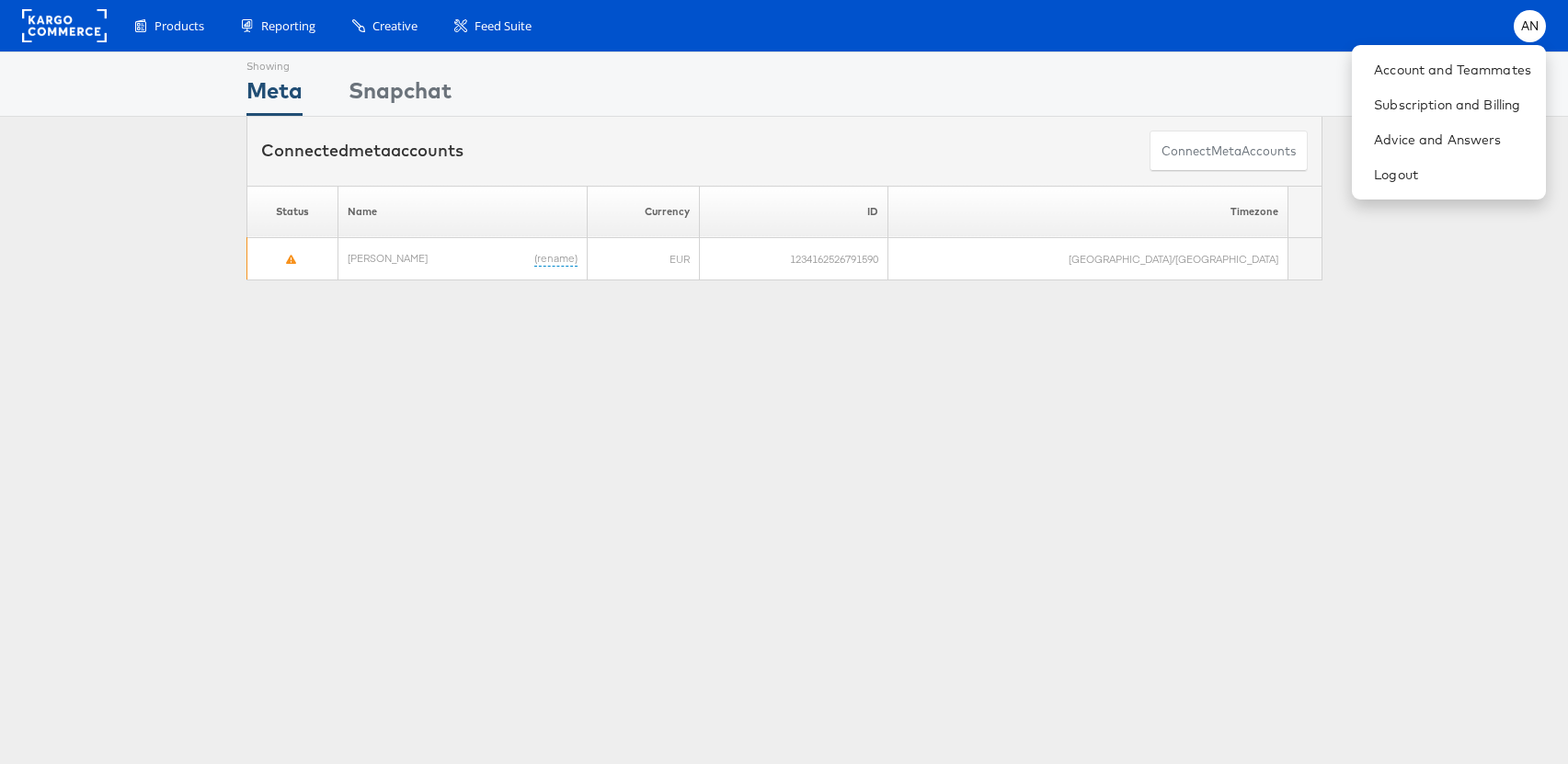
drag, startPoint x: 71, startPoint y: 164, endPoint x: 79, endPoint y: 150, distance: 16.1
click at [76, 161] on div "Connected meta accounts Connect meta Accounts" at bounding box center [784, 151] width 1568 height 69
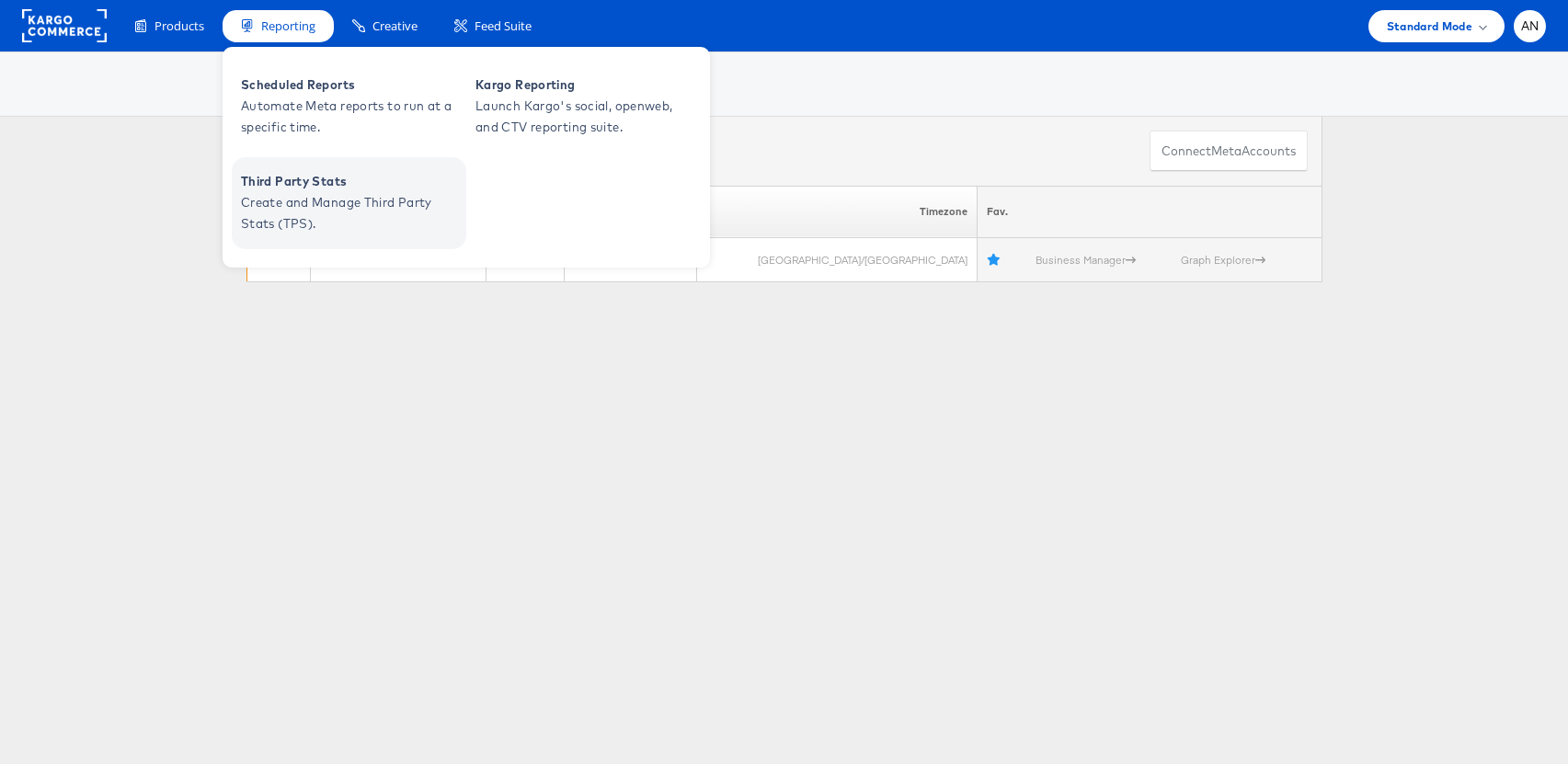
click at [292, 187] on span "Third Party Stats" at bounding box center [351, 182] width 221 height 21
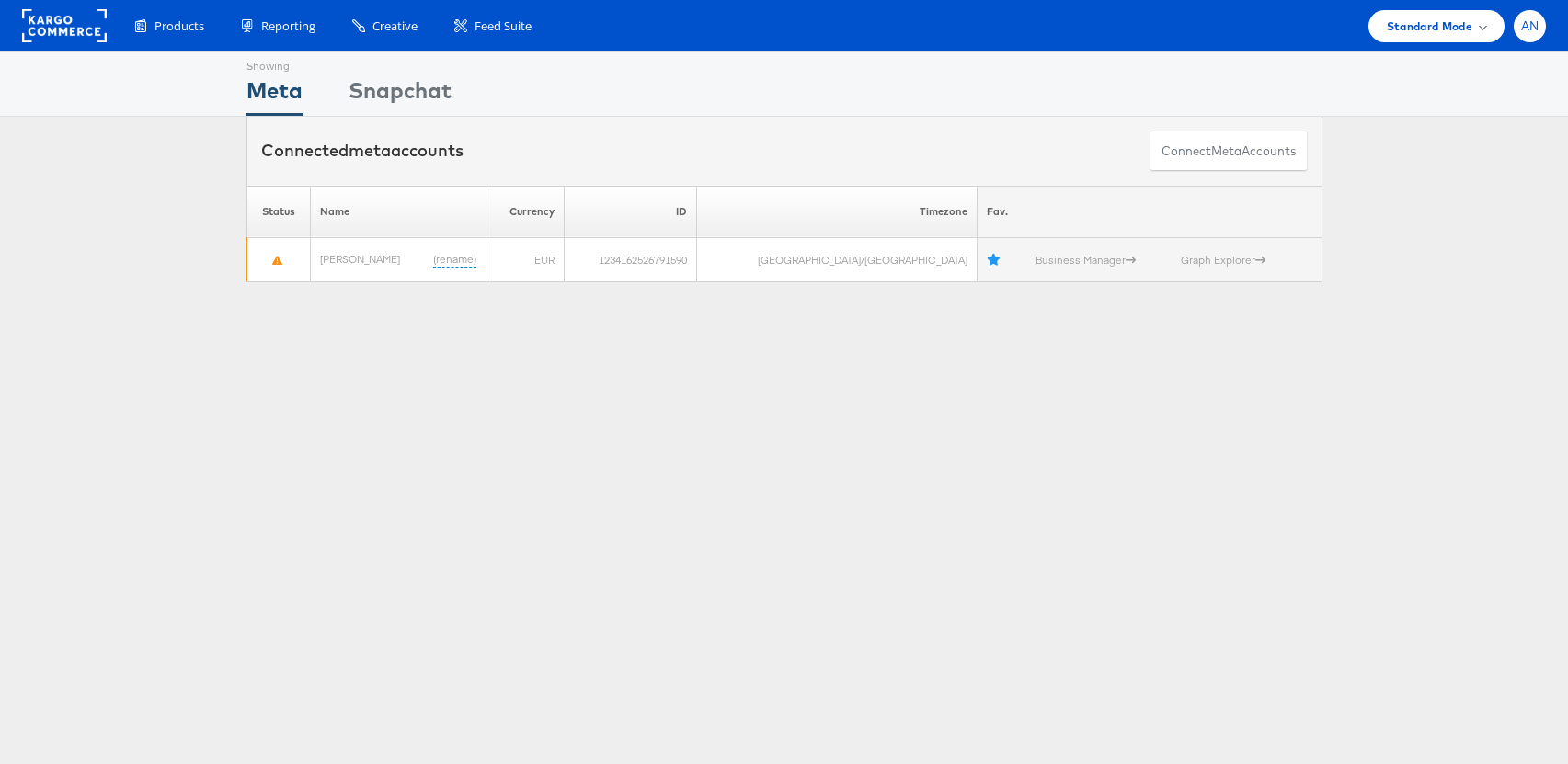
click at [1535, 28] on span "AN" at bounding box center [1530, 26] width 18 height 11
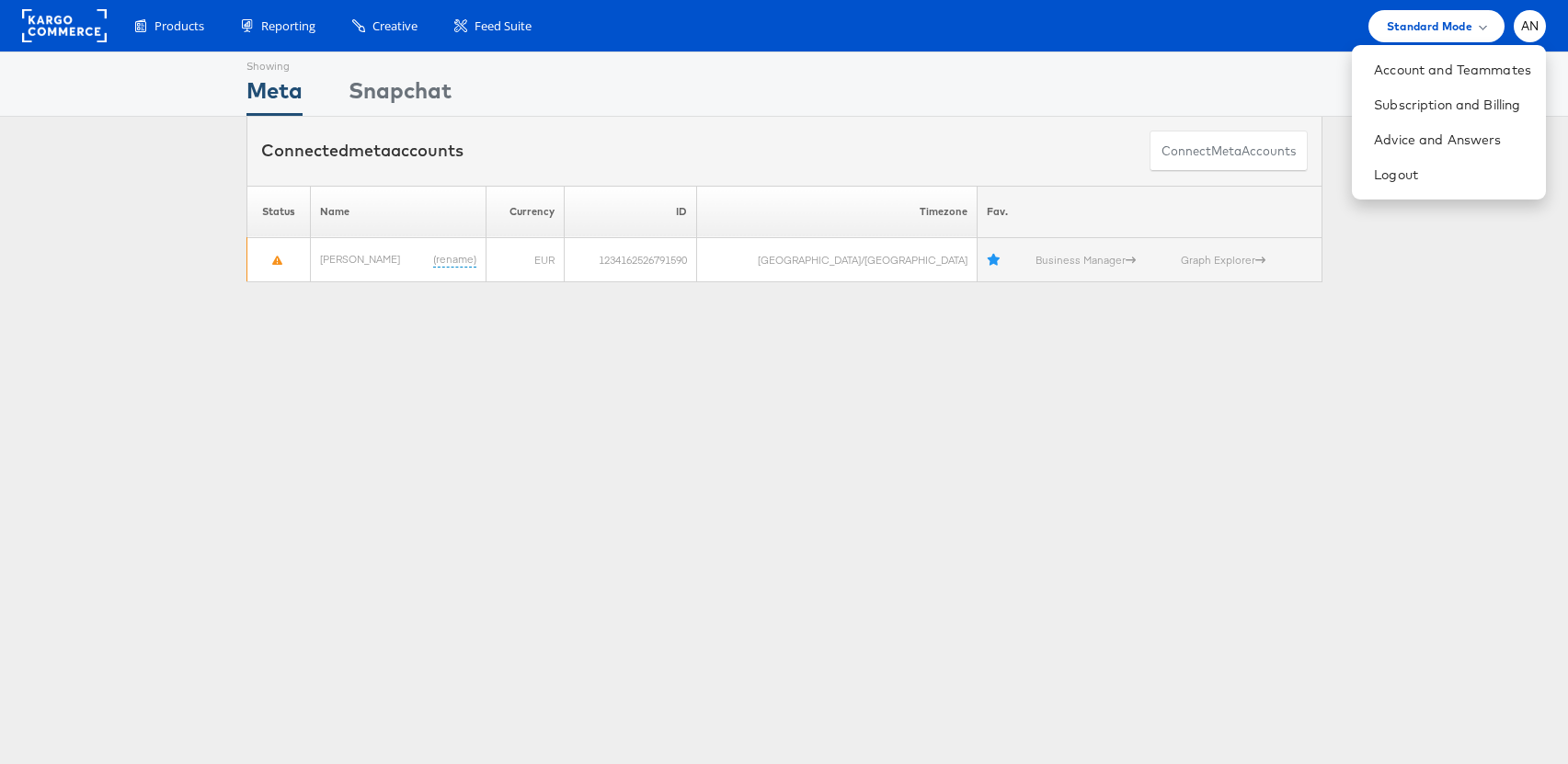
click at [1429, 353] on div "Showing Meta Showing Snapchat Connected meta accounts Connect meta Accounts Ple…" at bounding box center [784, 511] width 1568 height 919
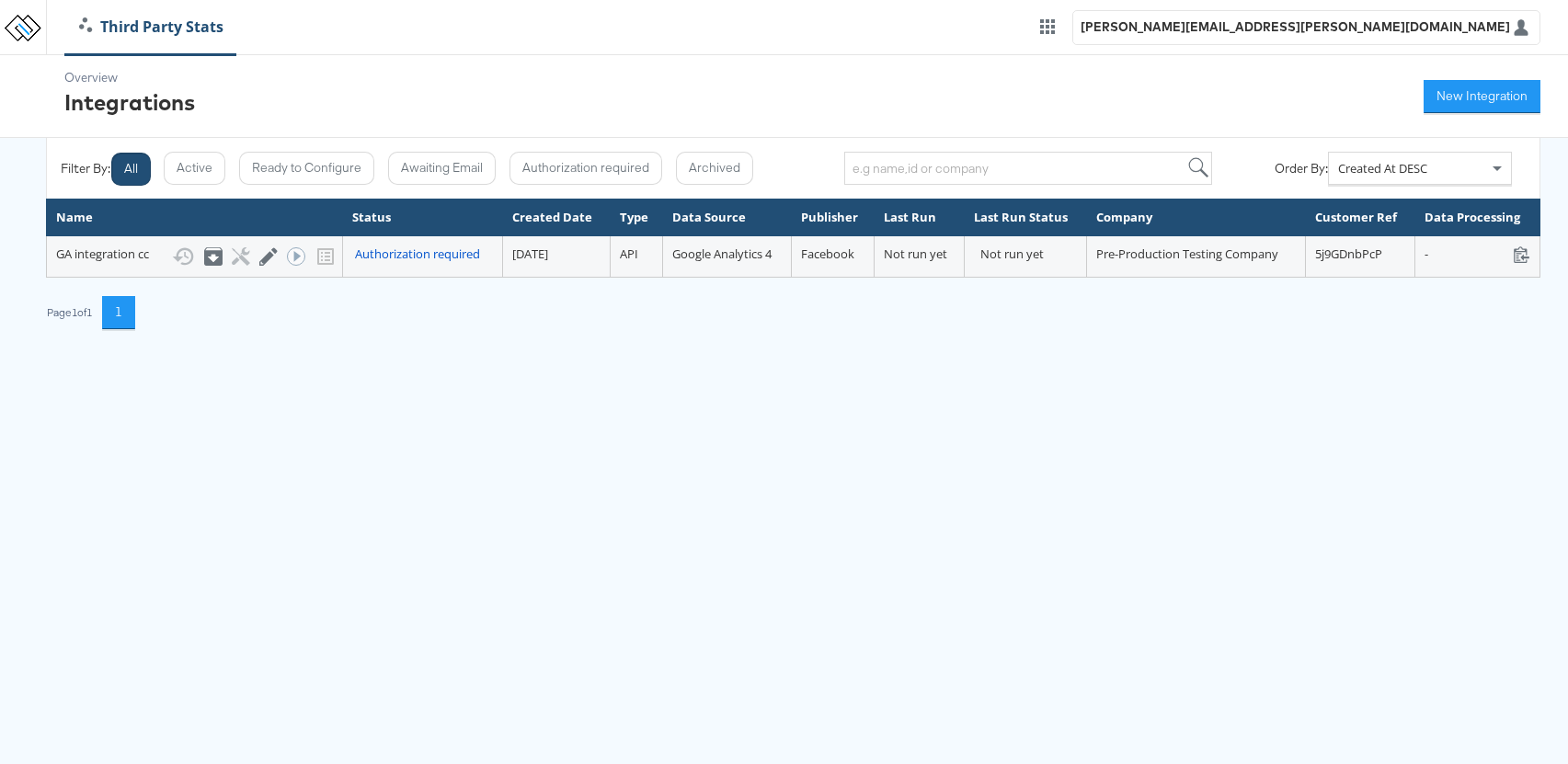
click at [1246, 102] on div "Overview Integrations New Integration" at bounding box center [784, 97] width 1568 height 83
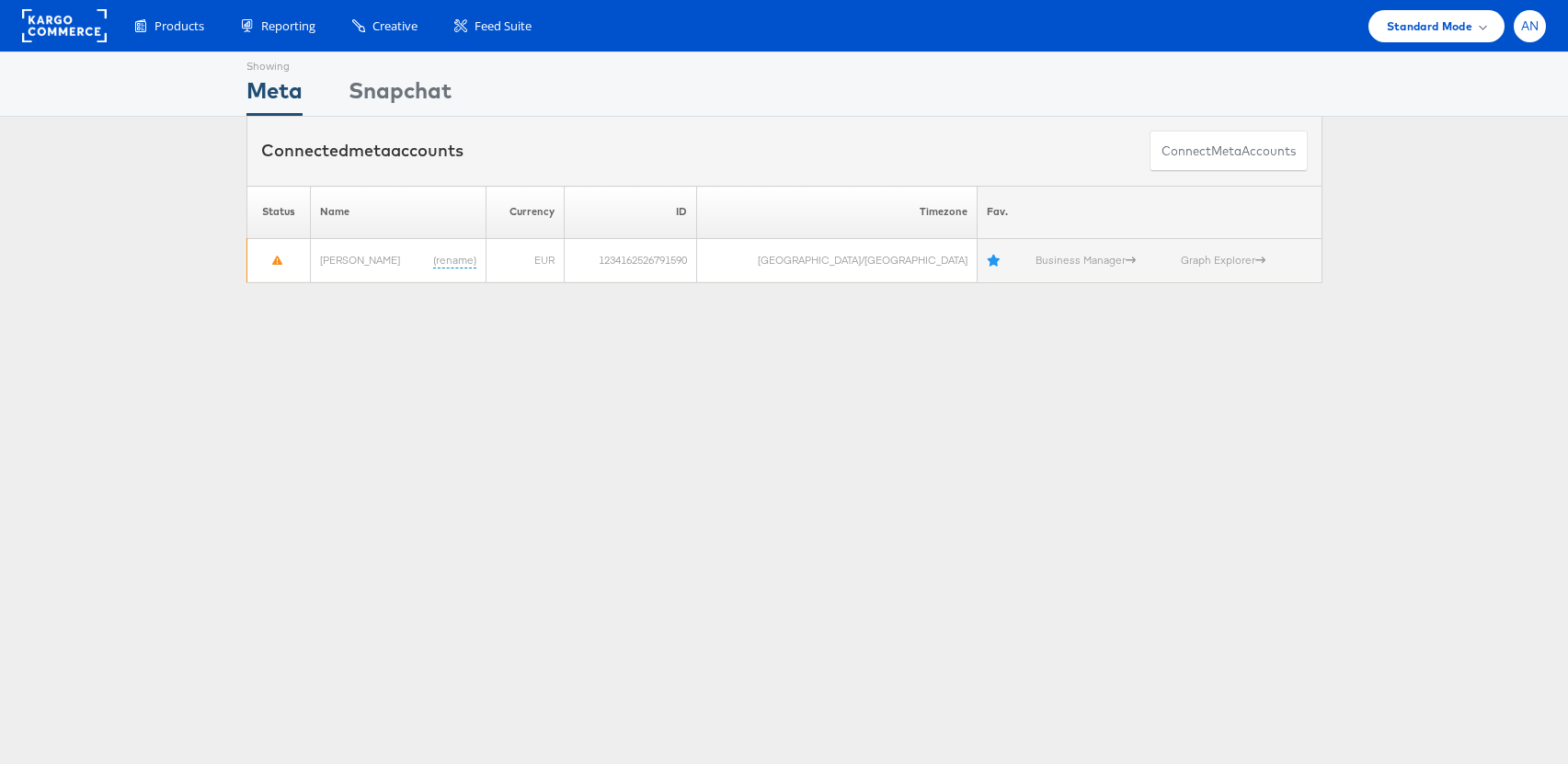
click at [1531, 31] on span "AN" at bounding box center [1530, 26] width 18 height 11
click at [1529, 31] on span "AN" at bounding box center [1530, 26] width 18 height 11
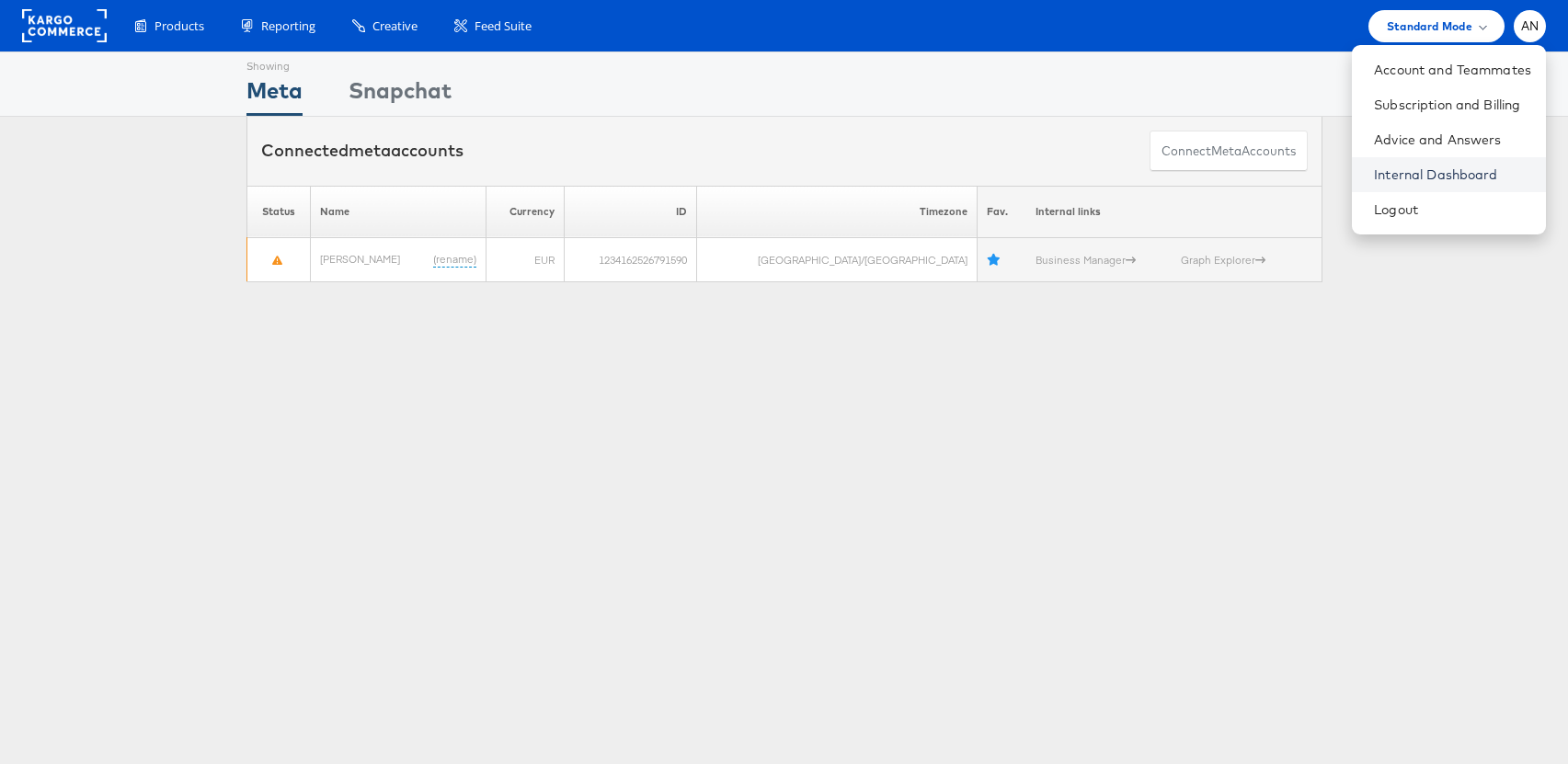
click at [1479, 174] on link "Internal Dashboard" at bounding box center [1452, 174] width 157 height 18
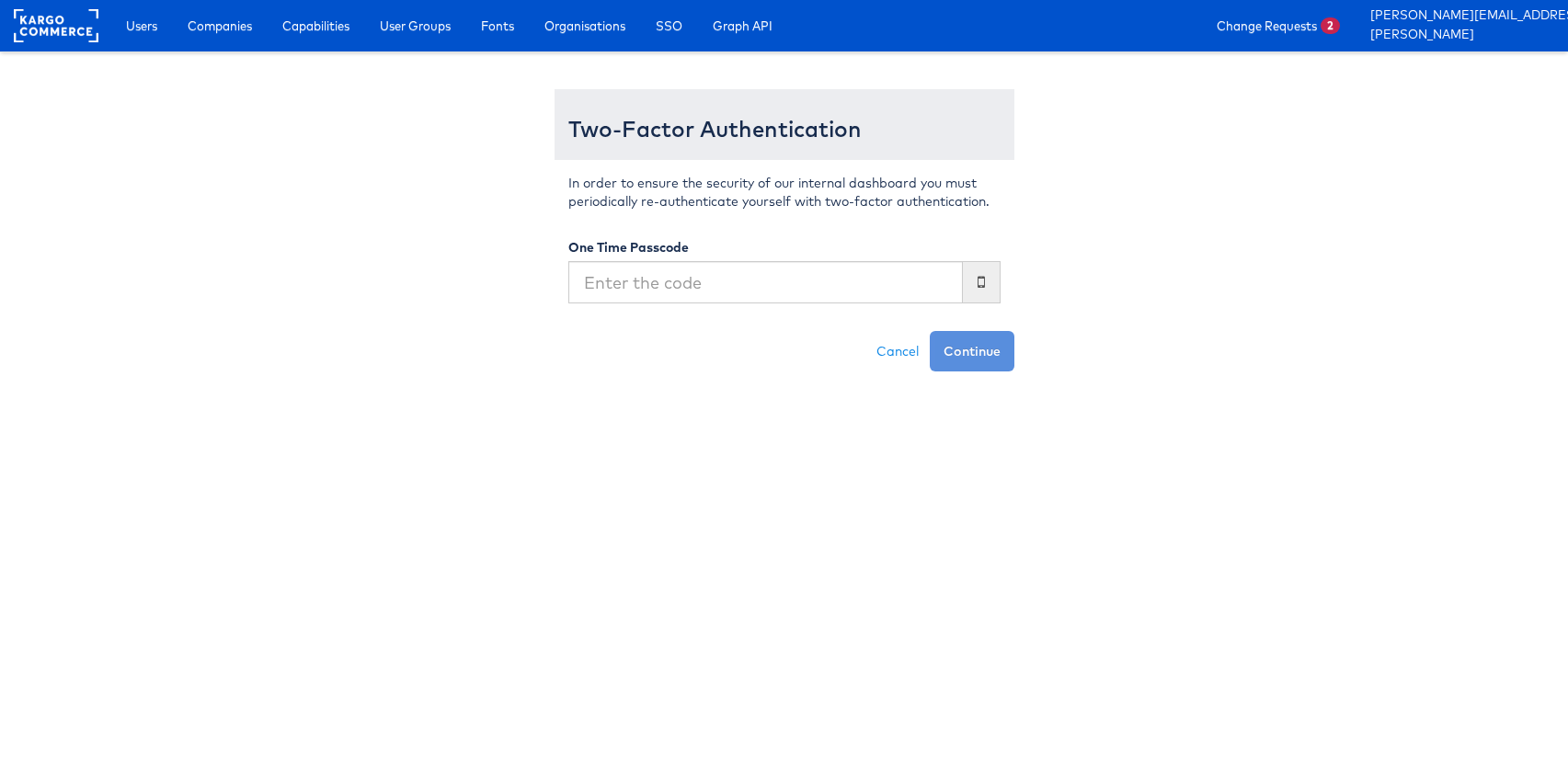
click at [703, 282] on input "text" at bounding box center [765, 282] width 394 height 42
type input "461293"
click at [984, 350] on button "Continue" at bounding box center [972, 351] width 84 height 40
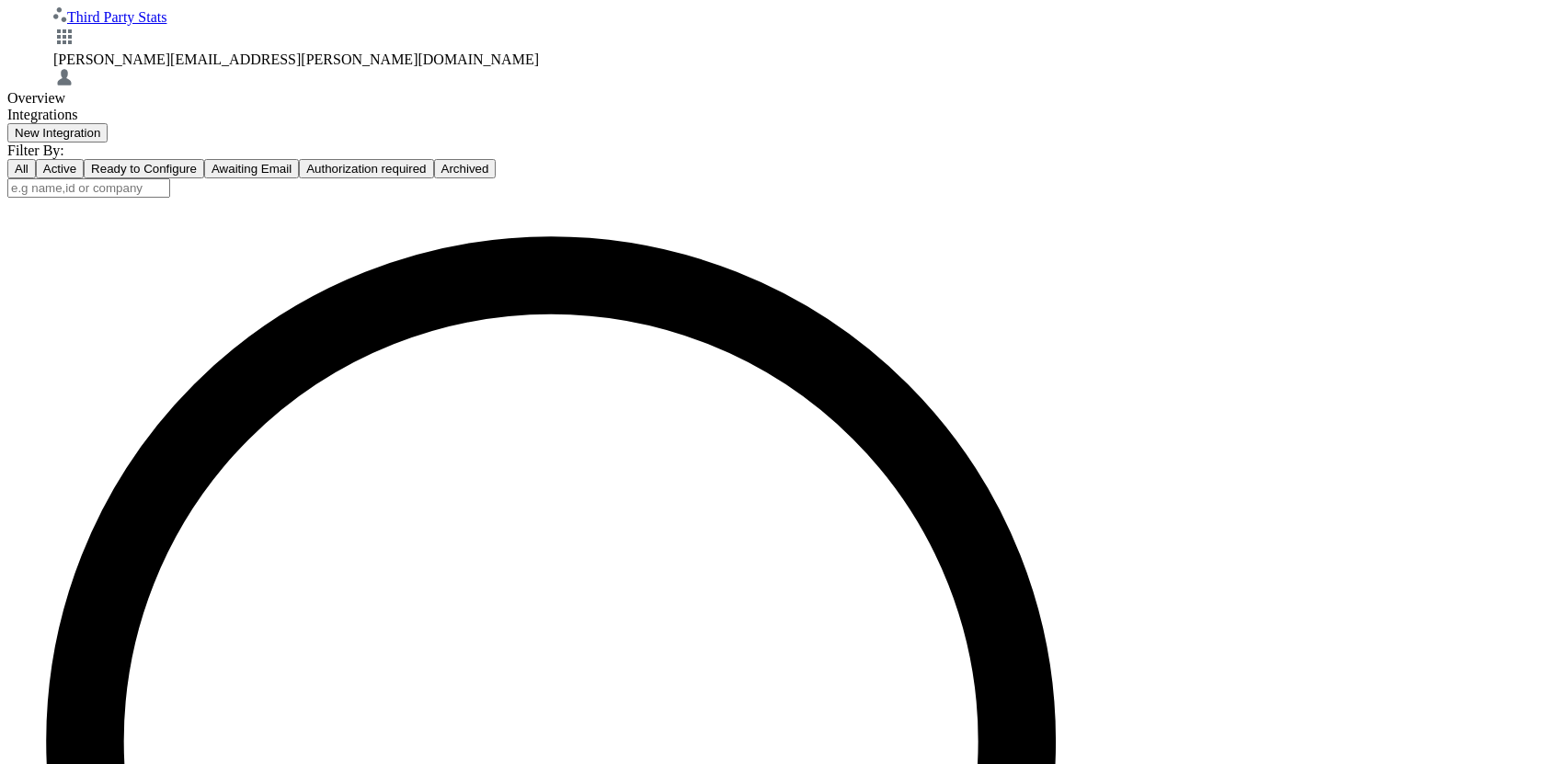
click at [107, 123] on button "New Integration" at bounding box center [57, 133] width 100 height 19
type input "[PERSON_NAME] test integration"
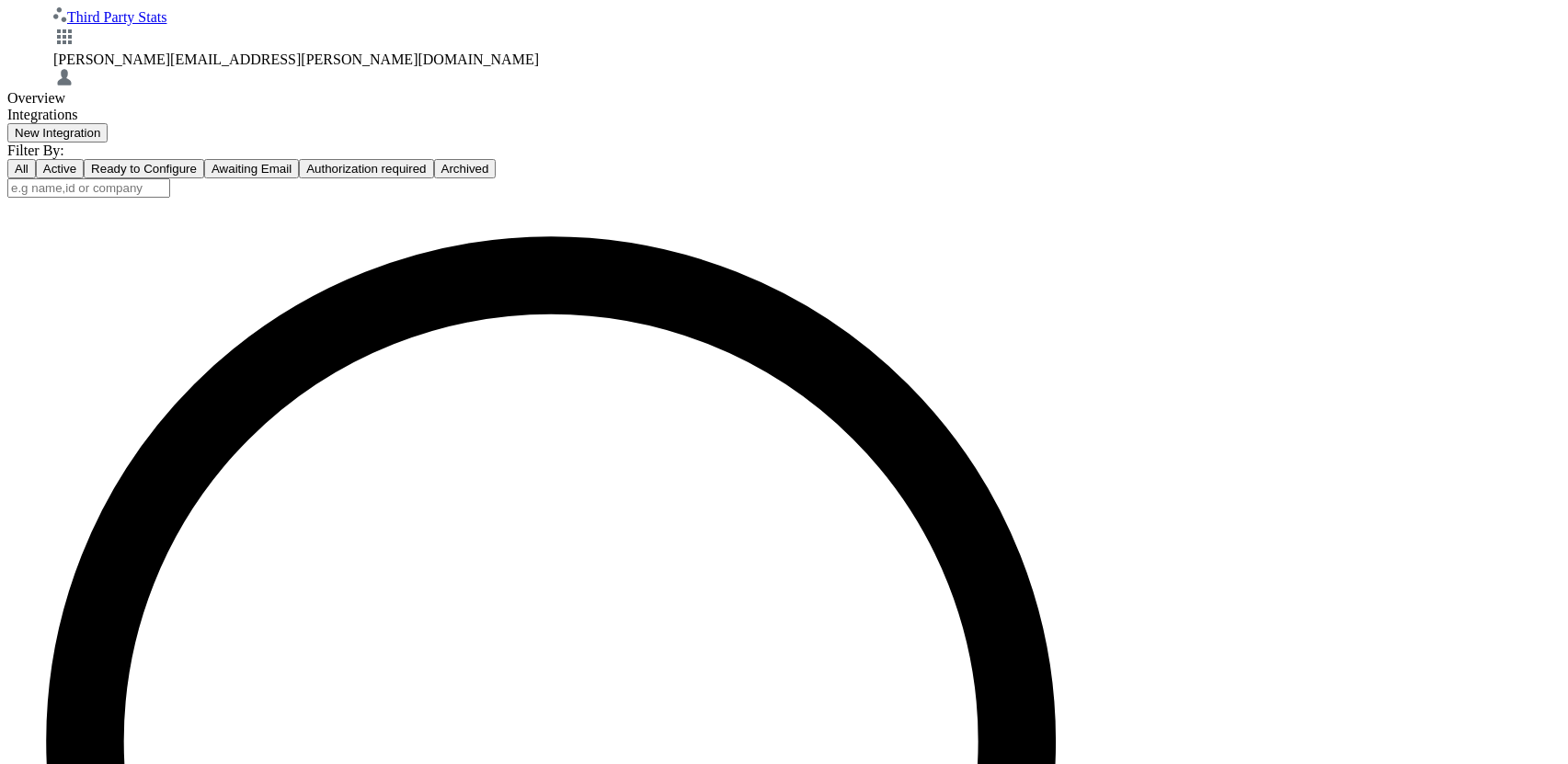
type input "a"
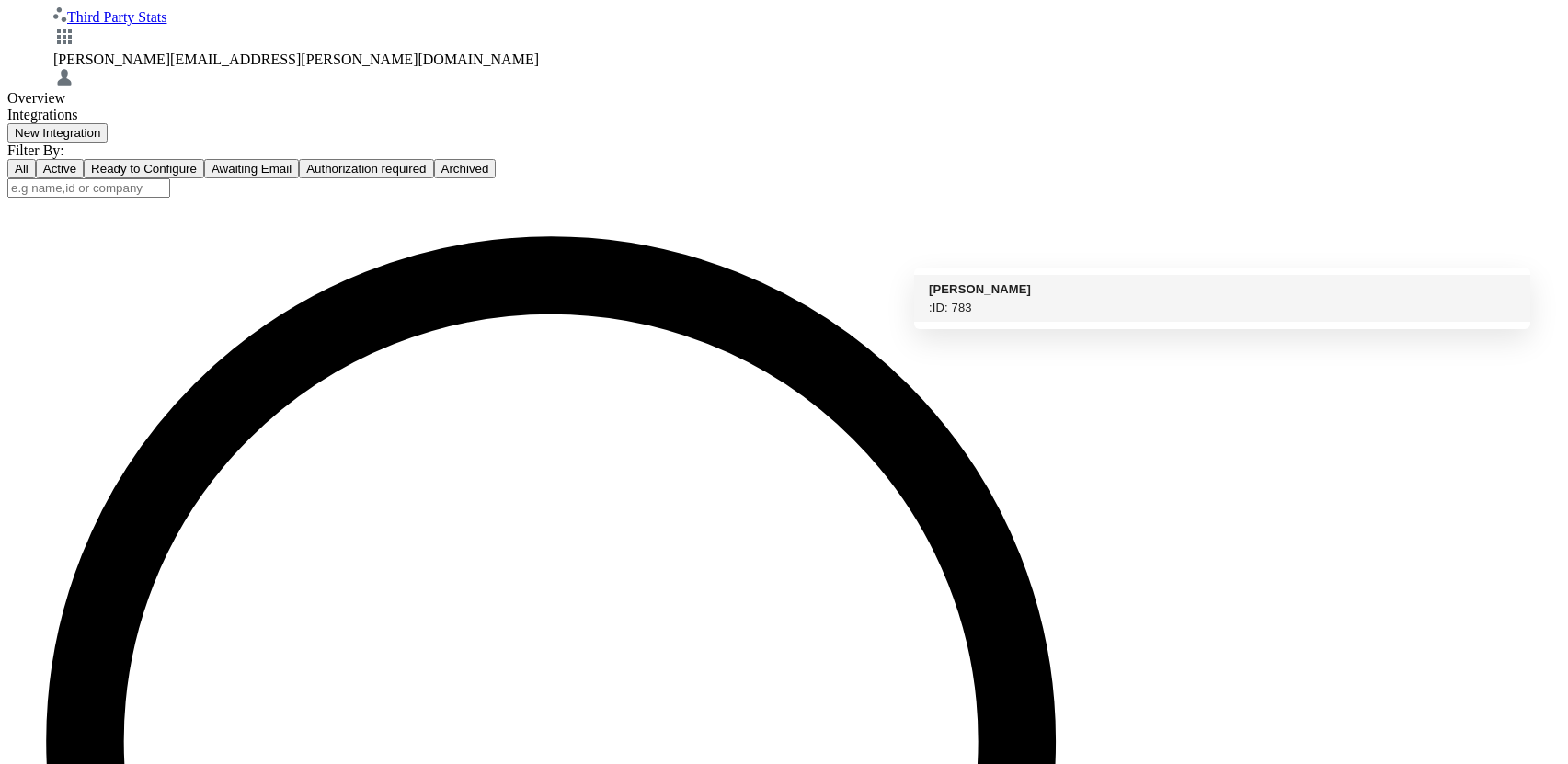
click at [1038, 292] on li "Luke Fox : ID: 783" at bounding box center [1223, 297] width 616 height 47
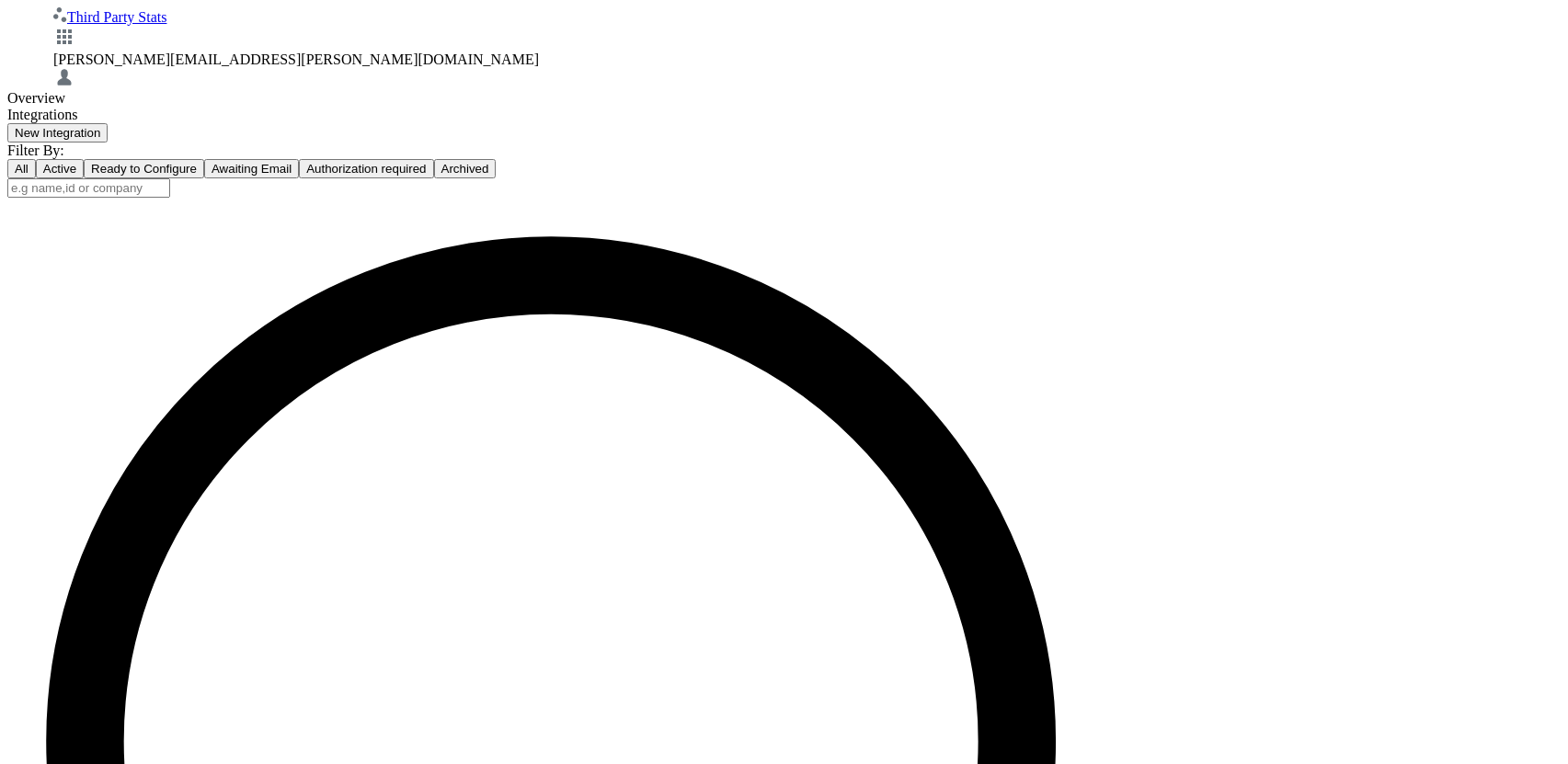
scroll to position [11, 0]
type input "[PERSON_NAME]"
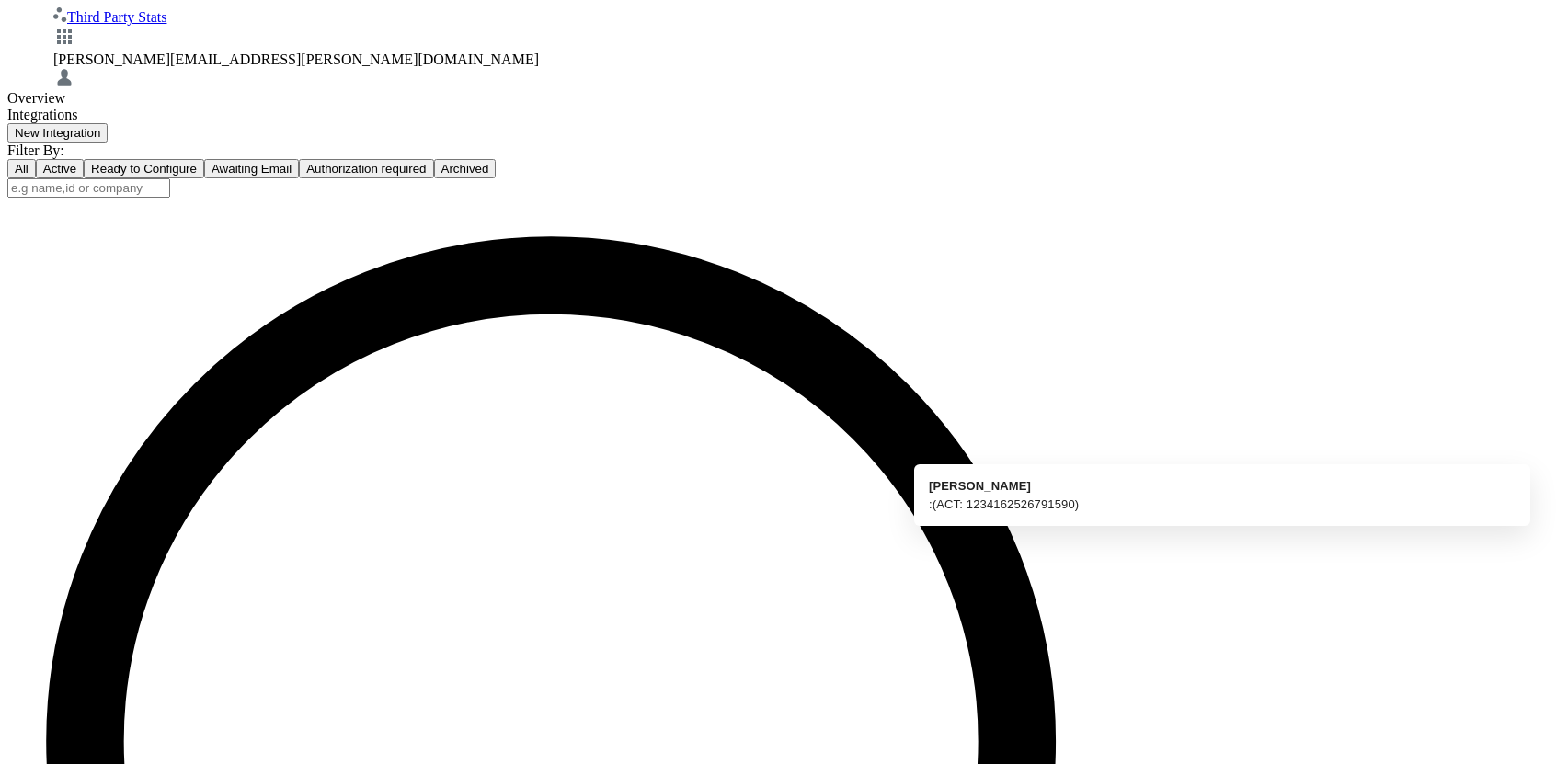
click at [1005, 495] on div ": (ACT: 1234162526791590)" at bounding box center [1004, 504] width 150 height 18
type input "Luke Fox: (ACT: 1234162526791590)"
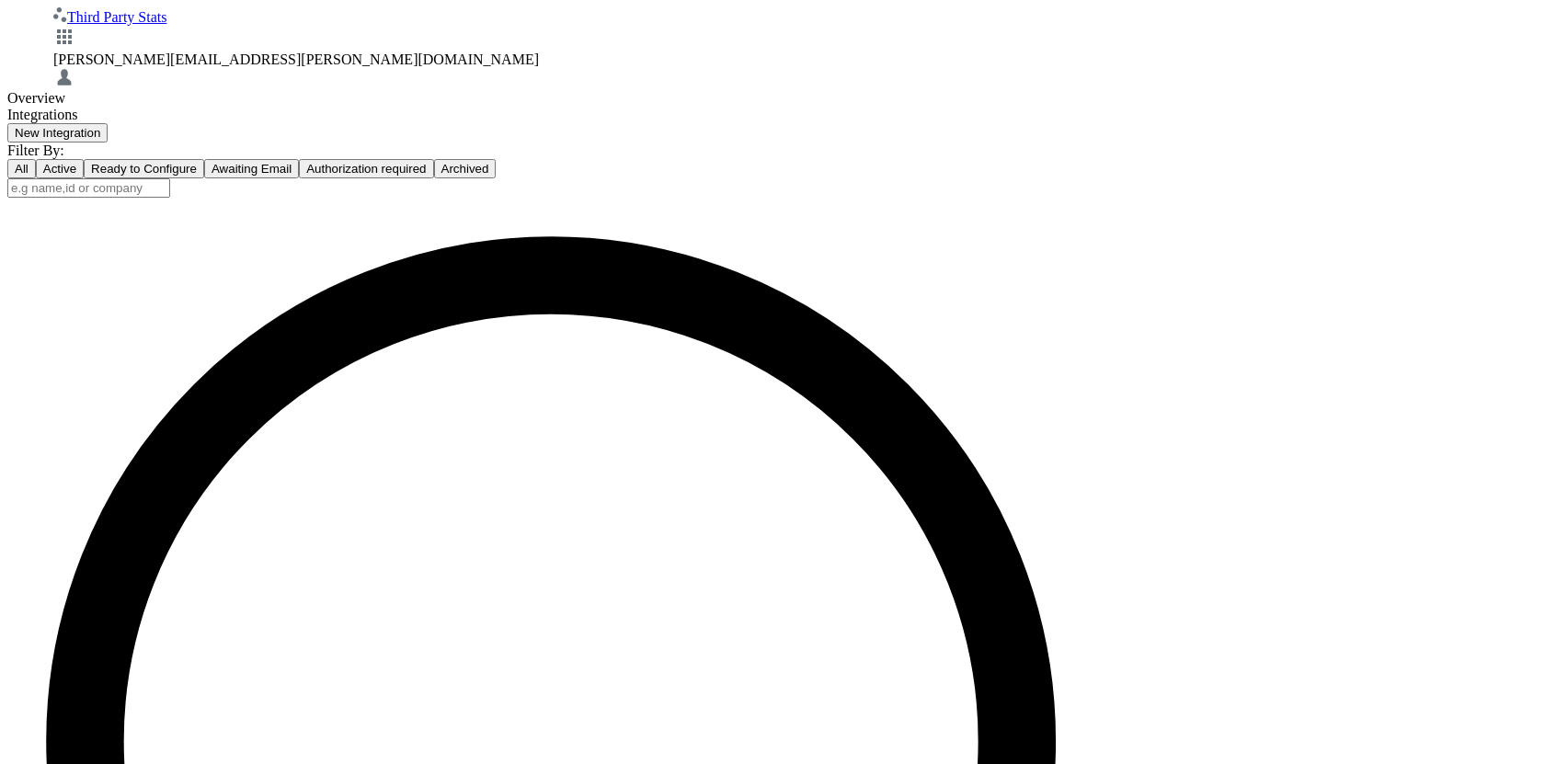
drag, startPoint x: 1334, startPoint y: 584, endPoint x: 1350, endPoint y: 697, distance: 114.1
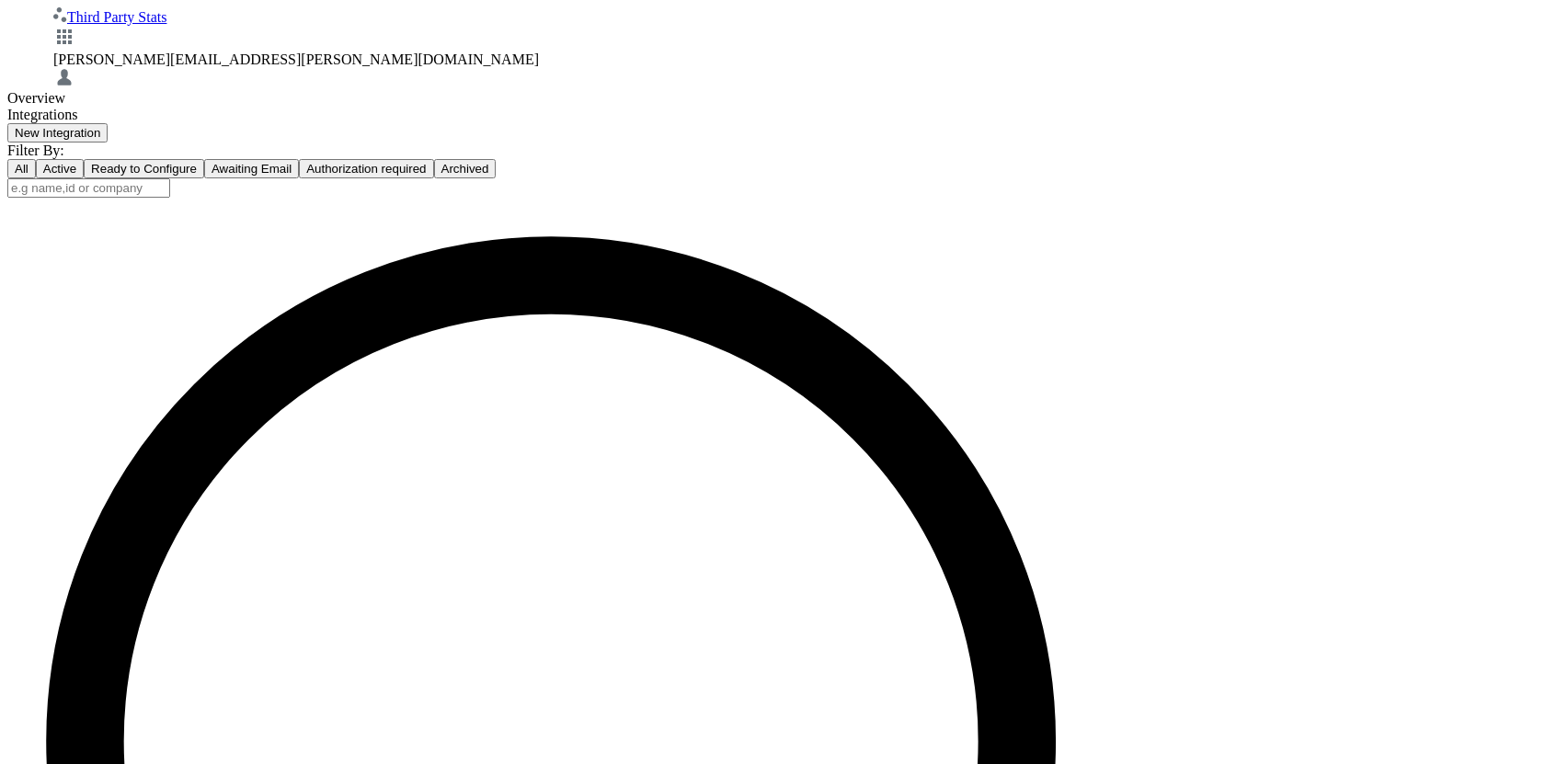
click at [497, 166] on button "Archived" at bounding box center [465, 168] width 62 height 19
click at [35, 168] on button "All" at bounding box center [22, 168] width 29 height 19
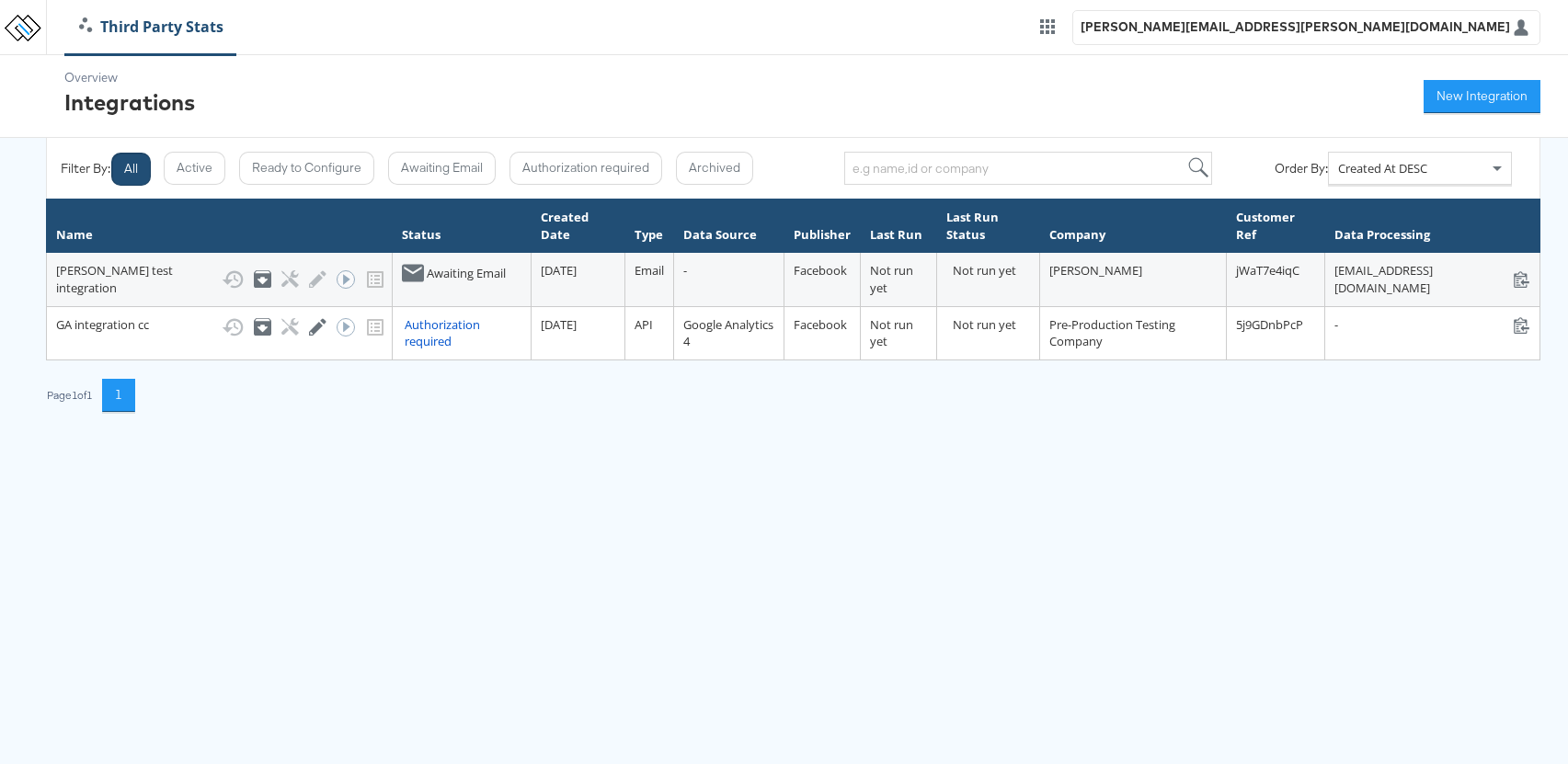
click at [1469, 93] on button "New Integration" at bounding box center [1482, 97] width 117 height 33
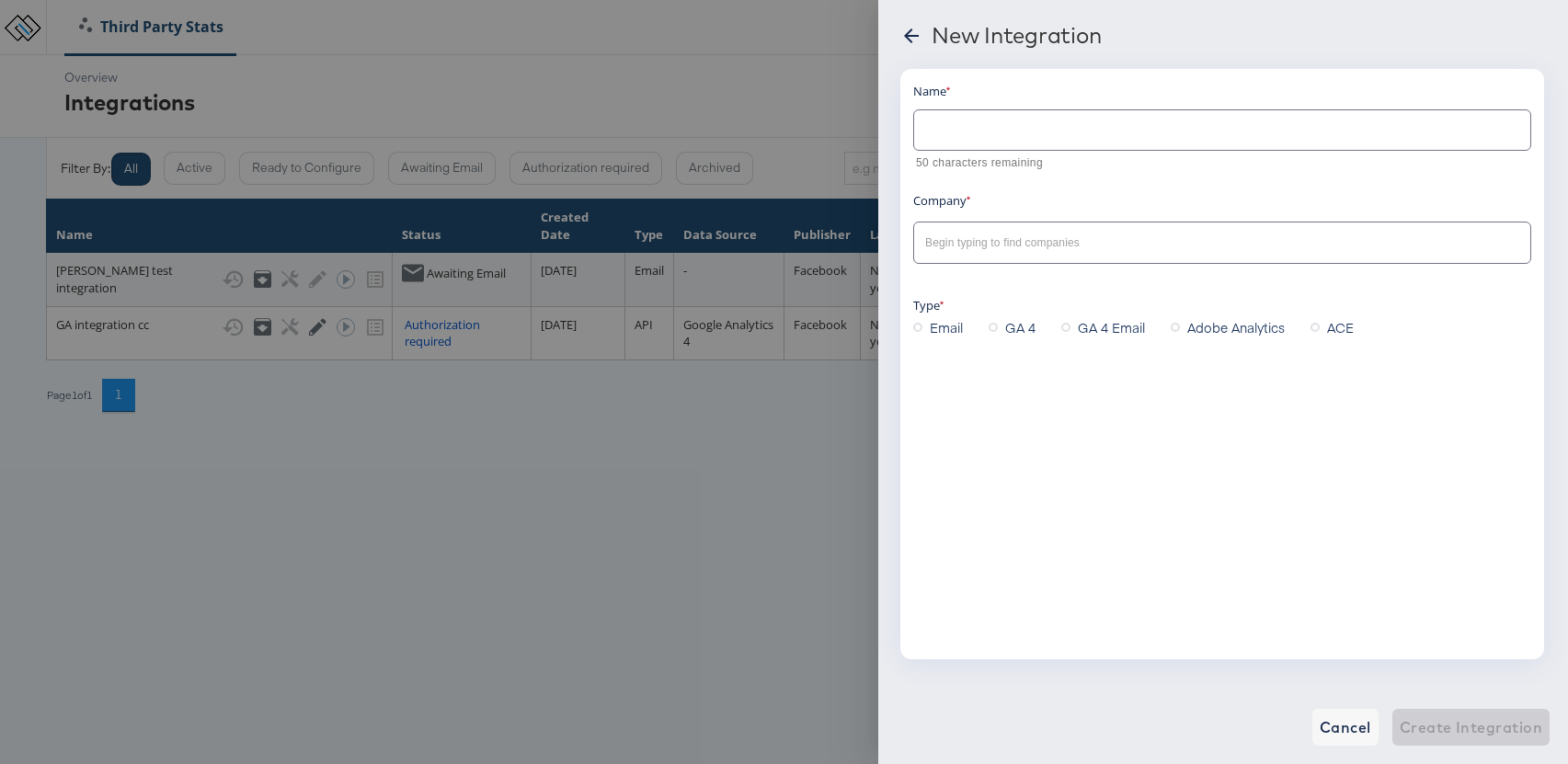
click at [1067, 247] on input "text" at bounding box center [1207, 243] width 573 height 21
type input "rup"
click at [602, 104] on div at bounding box center [784, 382] width 1568 height 764
drag, startPoint x: 858, startPoint y: 30, endPoint x: 1224, endPoint y: 40, distance: 366.1
click at [859, 30] on div at bounding box center [784, 382] width 1568 height 764
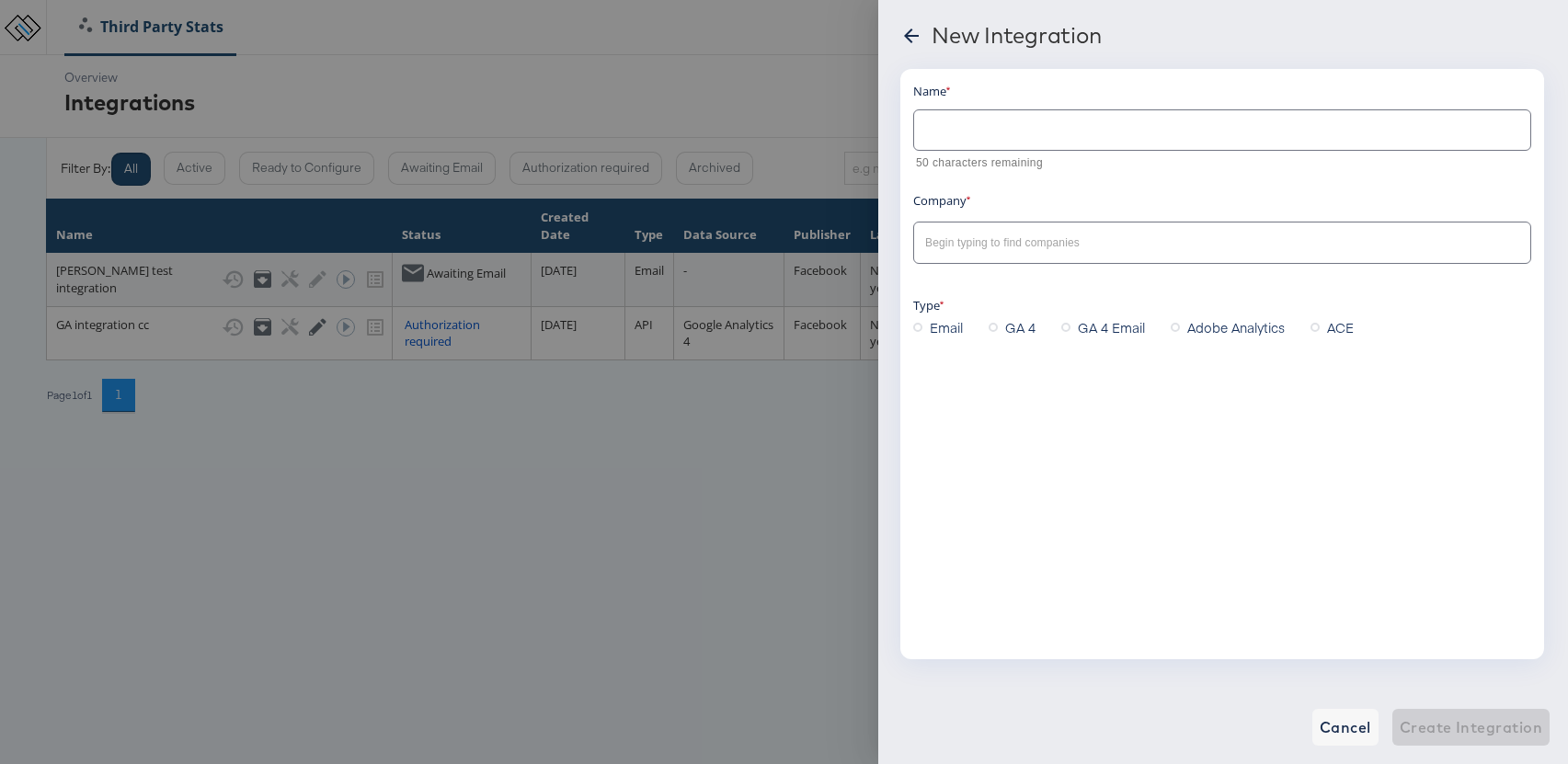
drag, startPoint x: 907, startPoint y: 32, endPoint x: 913, endPoint y: 130, distance: 98.2
click at [907, 32] on icon at bounding box center [911, 35] width 22 height 22
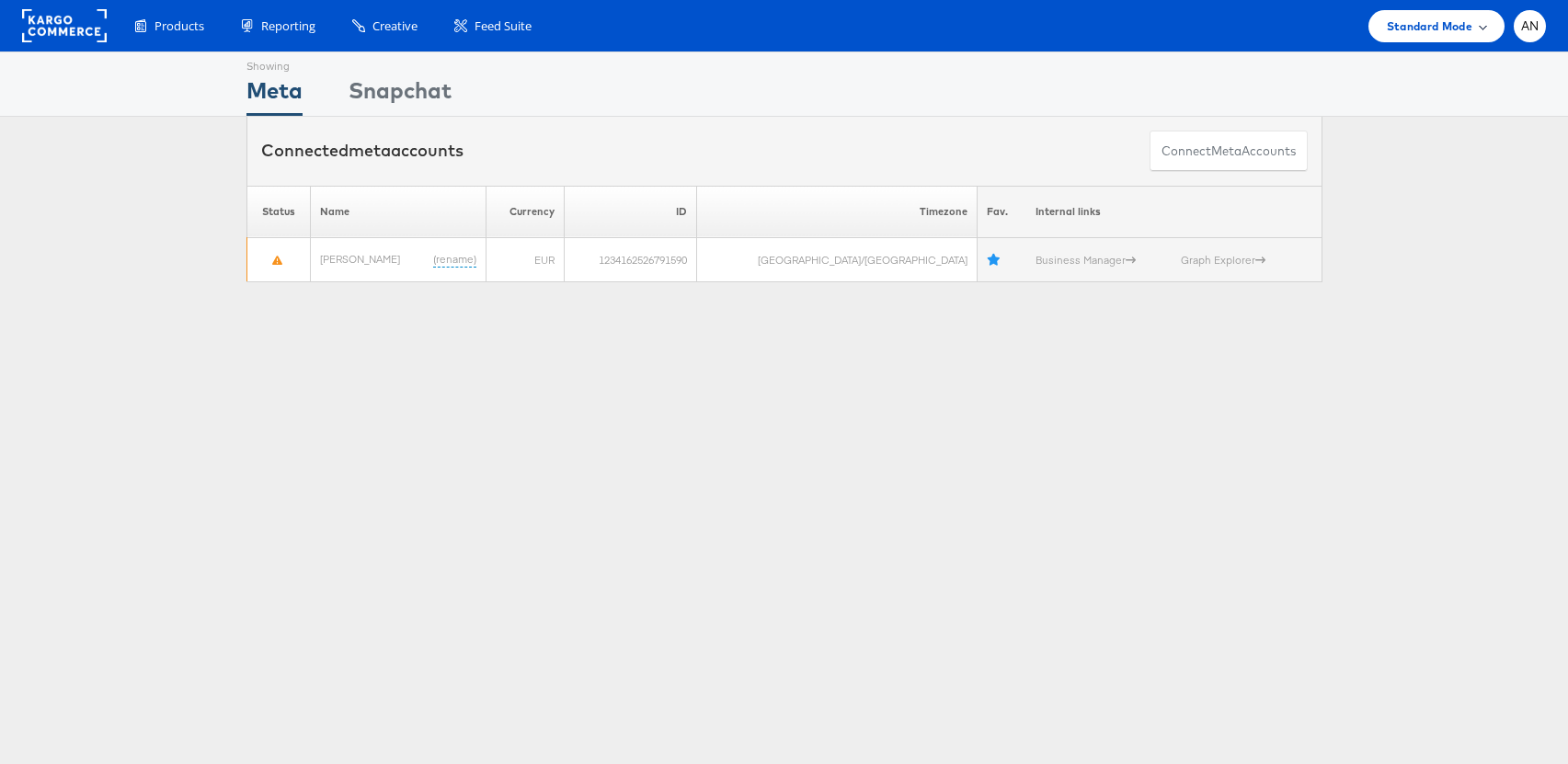
click at [1487, 30] on div "Standard Mode" at bounding box center [1436, 27] width 136 height 33
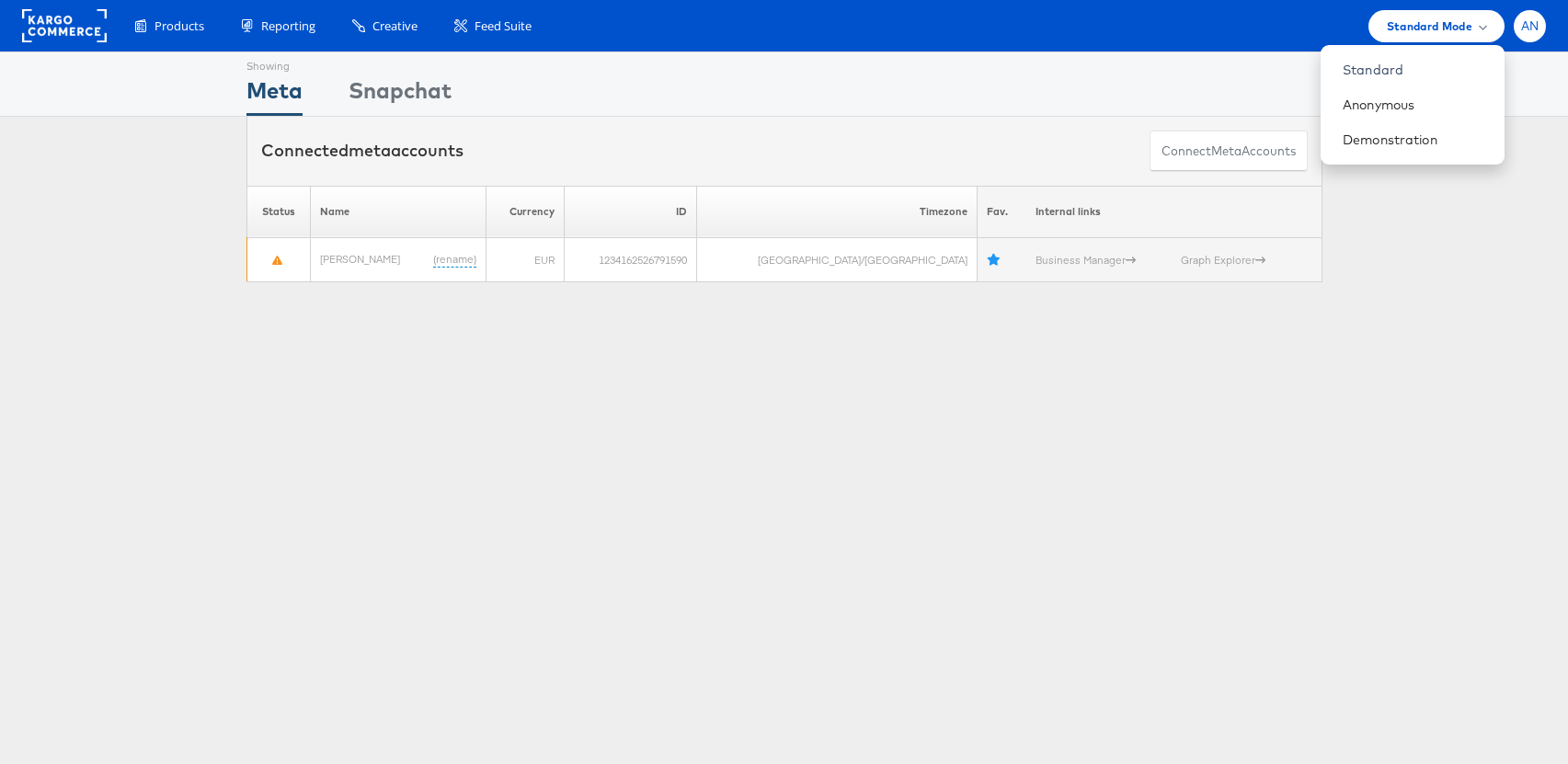
click at [1533, 30] on span "AN" at bounding box center [1530, 26] width 18 height 11
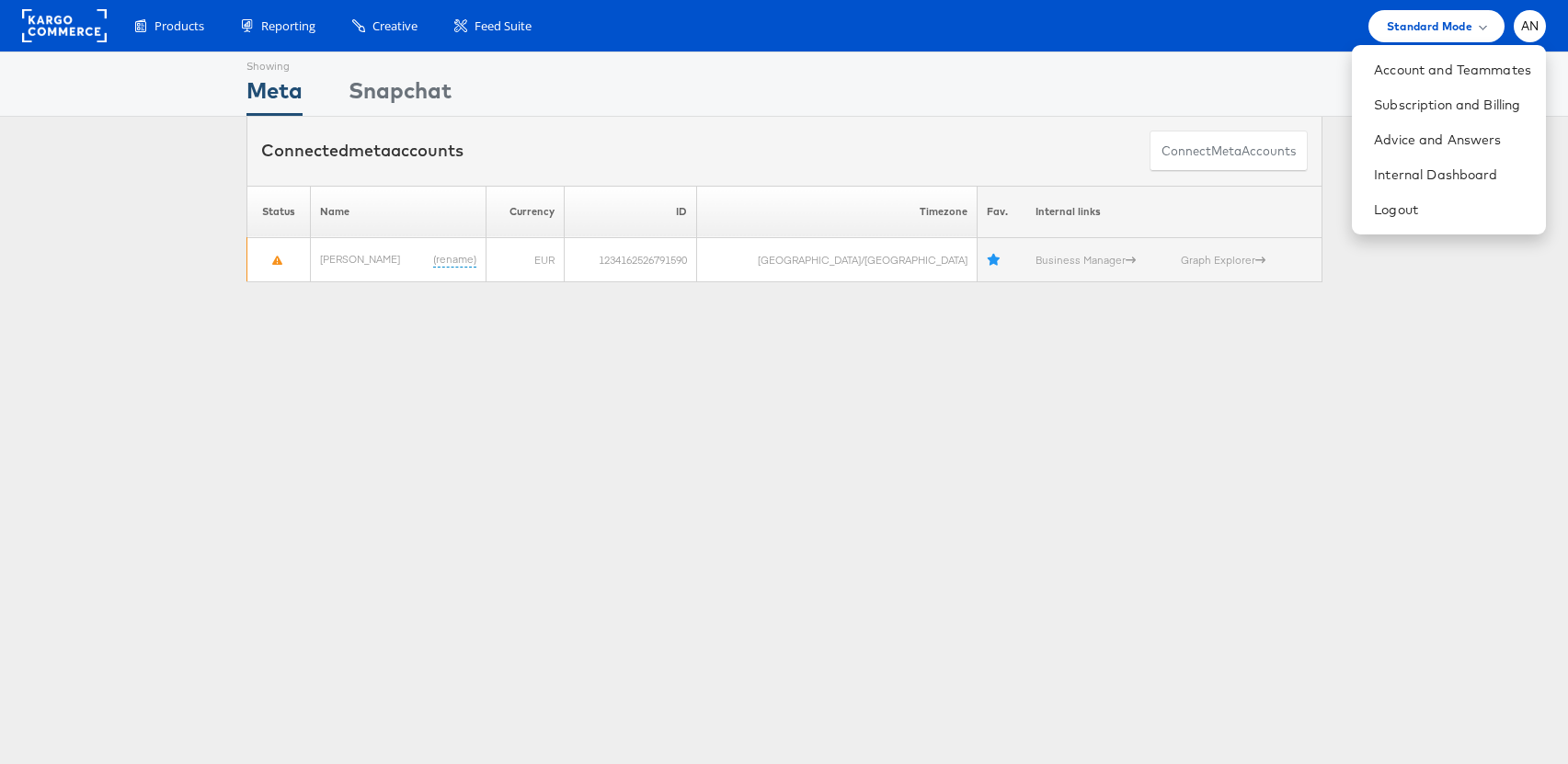
click at [69, 29] on rect at bounding box center [64, 26] width 84 height 33
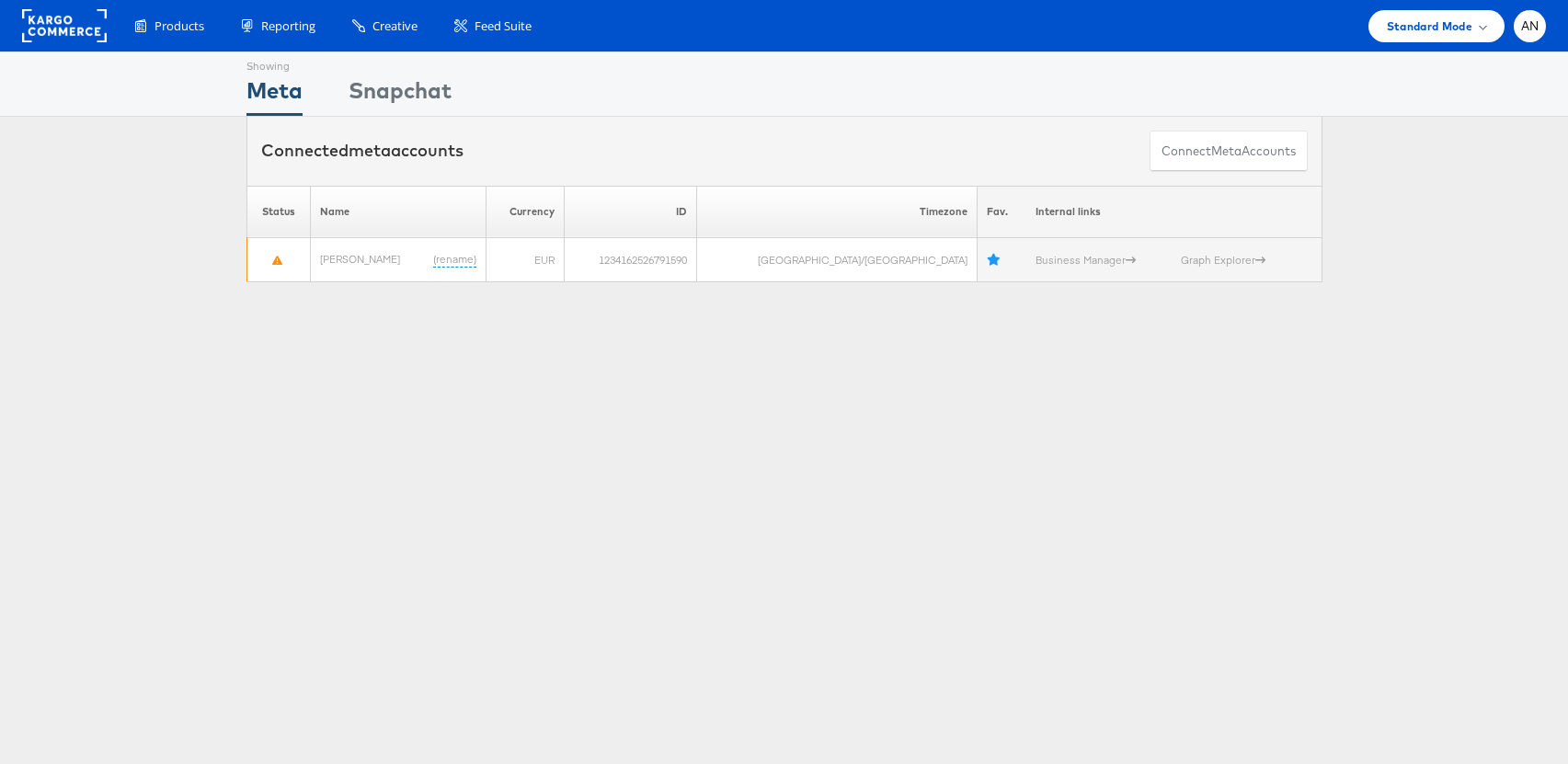
click at [1318, 386] on div "Showing Meta Showing [GEOGRAPHIC_DATA] Connected meta accounts Connect meta Acc…" at bounding box center [784, 511] width 1568 height 919
click at [131, 159] on div "Connected meta accounts Connect meta Accounts" at bounding box center [784, 151] width 1568 height 69
click at [789, 444] on div "Showing Meta Showing [GEOGRAPHIC_DATA] Connected meta accounts Connect meta Acc…" at bounding box center [784, 511] width 1568 height 919
